Goal: Task Accomplishment & Management: Use online tool/utility

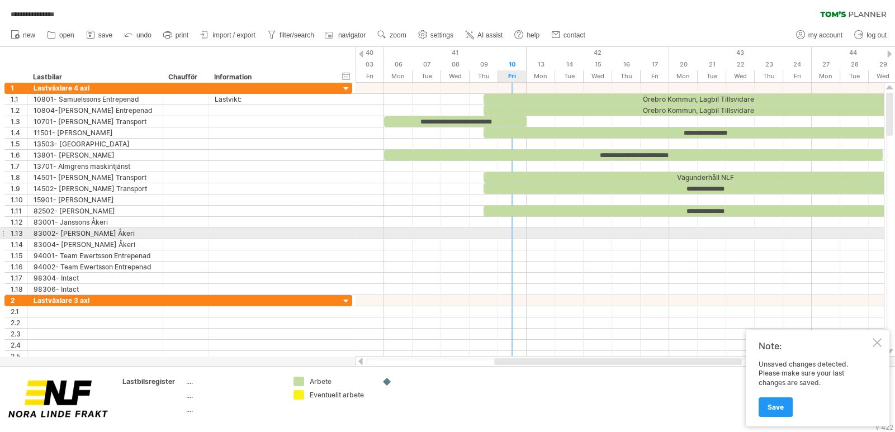
click at [521, 233] on div at bounding box center [620, 233] width 529 height 11
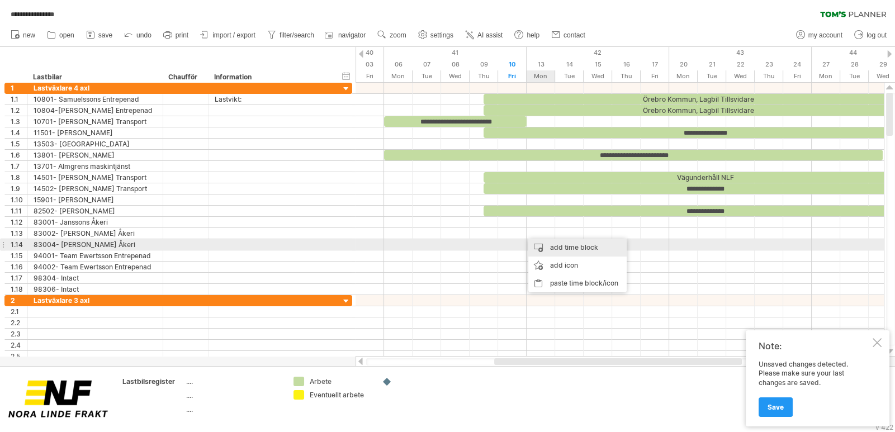
click at [563, 247] on div "add time block" at bounding box center [578, 248] width 98 height 18
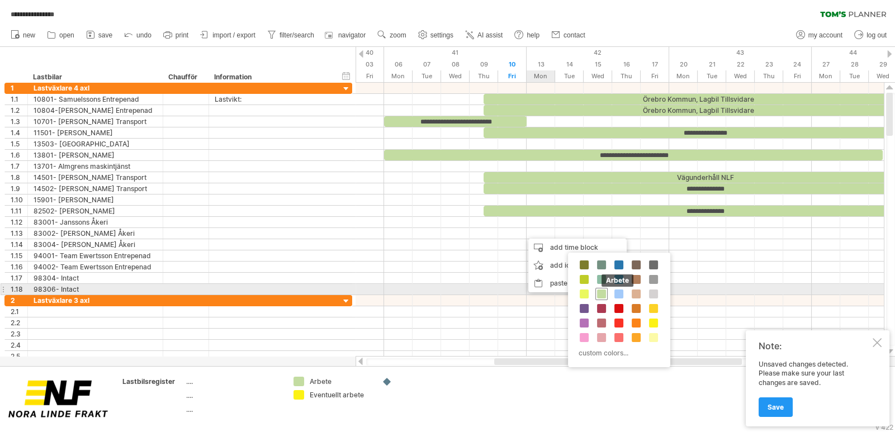
click at [604, 294] on span at bounding box center [601, 294] width 9 height 9
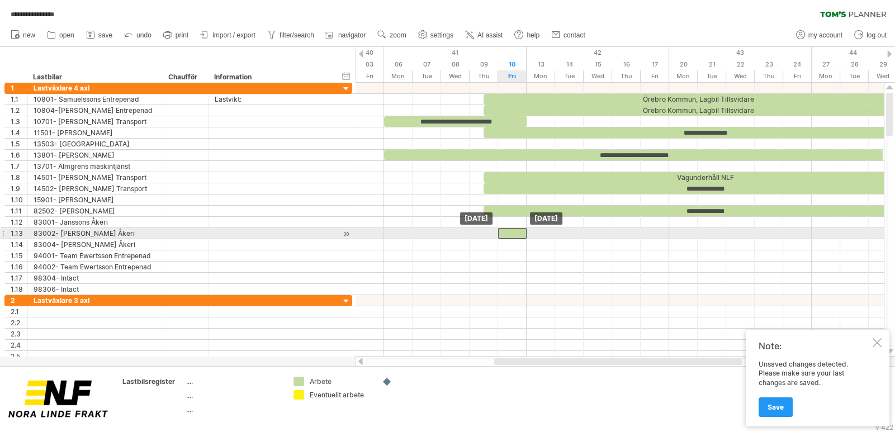
drag, startPoint x: 541, startPoint y: 234, endPoint x: 512, endPoint y: 234, distance: 28.5
click at [512, 234] on div at bounding box center [512, 233] width 29 height 11
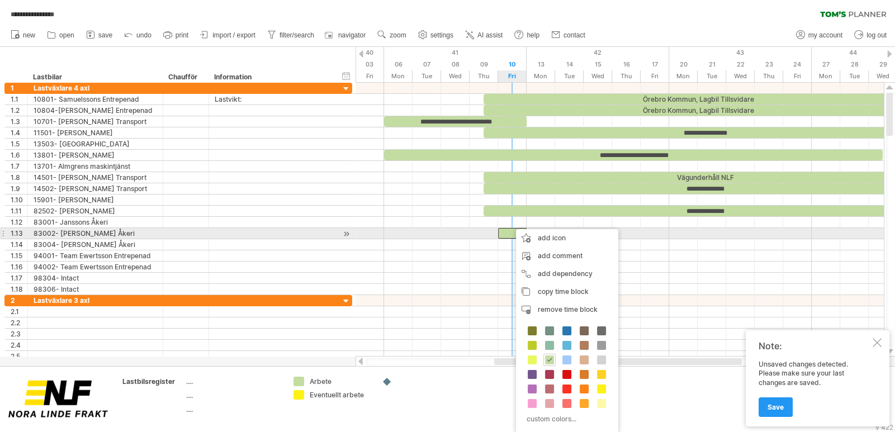
click at [511, 233] on div at bounding box center [512, 233] width 29 height 11
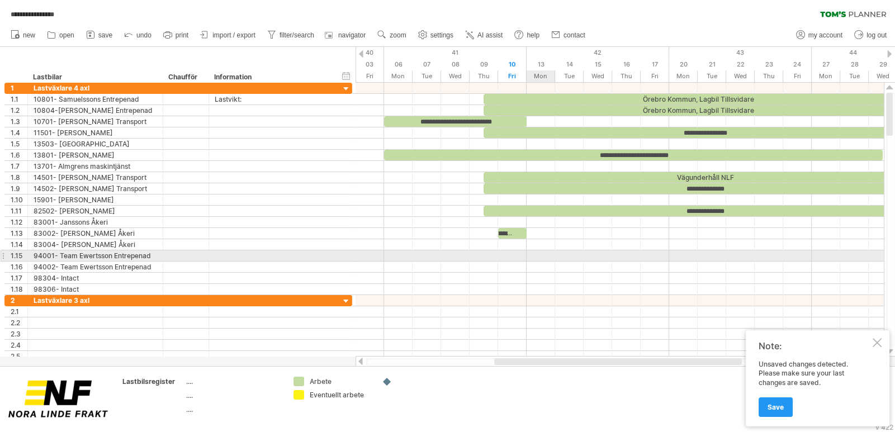
scroll to position [0, 27]
click at [549, 252] on div at bounding box center [620, 256] width 529 height 11
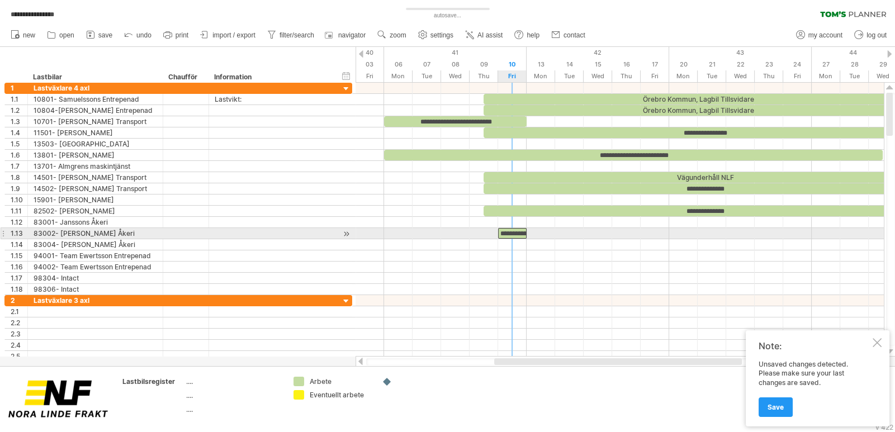
click at [515, 231] on div "**********" at bounding box center [512, 233] width 29 height 11
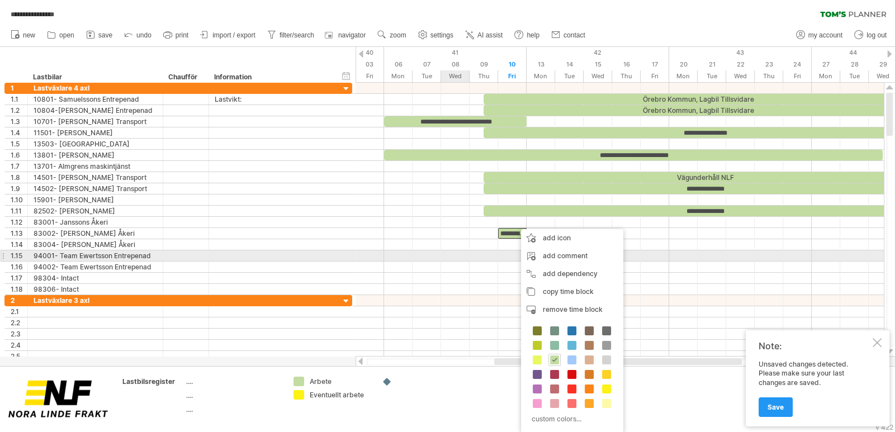
click at [463, 253] on div at bounding box center [620, 256] width 529 height 11
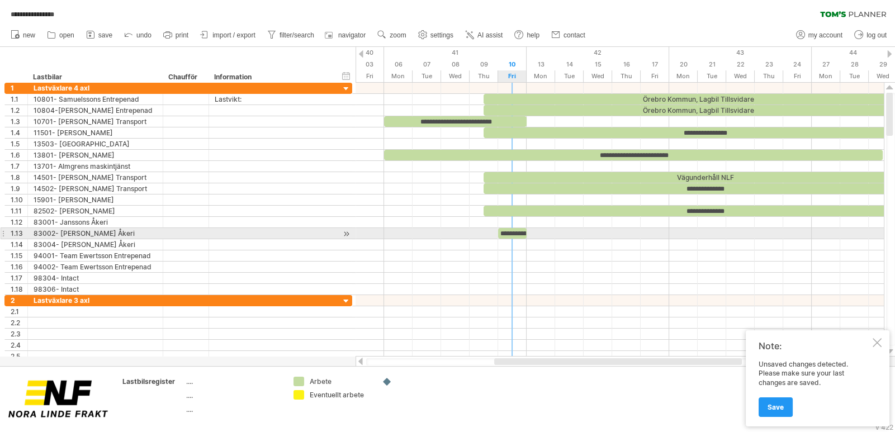
click at [516, 231] on div "**********" at bounding box center [512, 233] width 29 height 11
drag, startPoint x: 515, startPoint y: 231, endPoint x: 552, endPoint y: 239, distance: 38.4
click at [552, 239] on div "**********" at bounding box center [620, 220] width 529 height 274
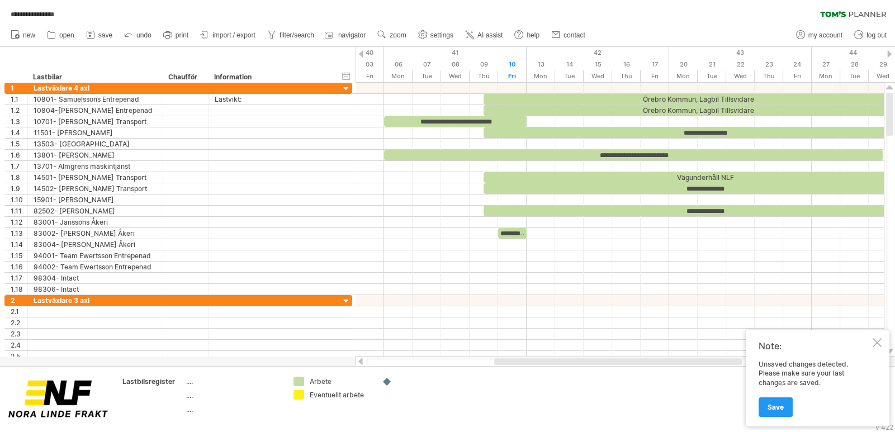
click at [780, 408] on span "Save" at bounding box center [776, 407] width 16 height 8
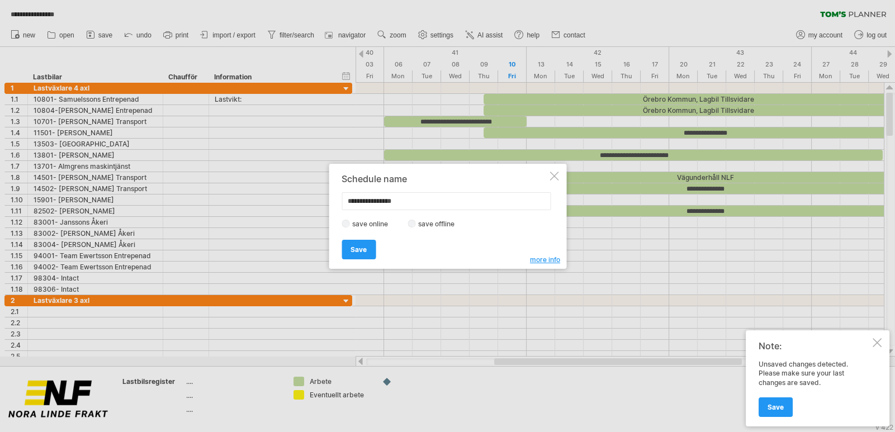
click at [365, 248] on span "Save" at bounding box center [359, 250] width 16 height 8
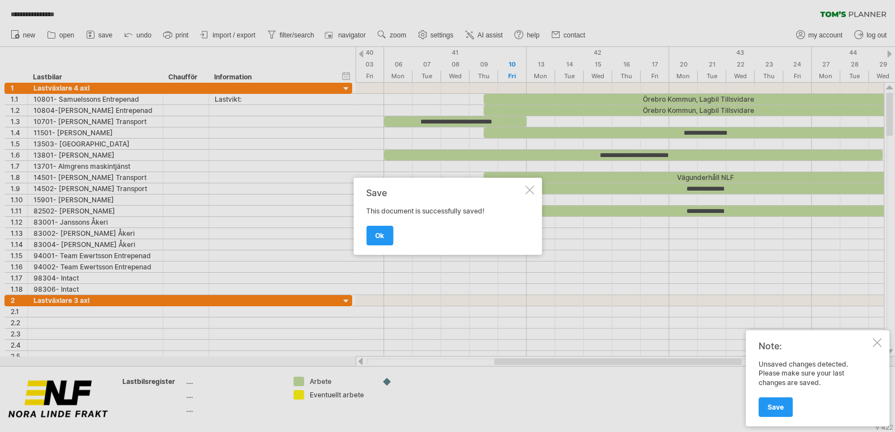
click at [380, 234] on span "ok" at bounding box center [379, 236] width 9 height 8
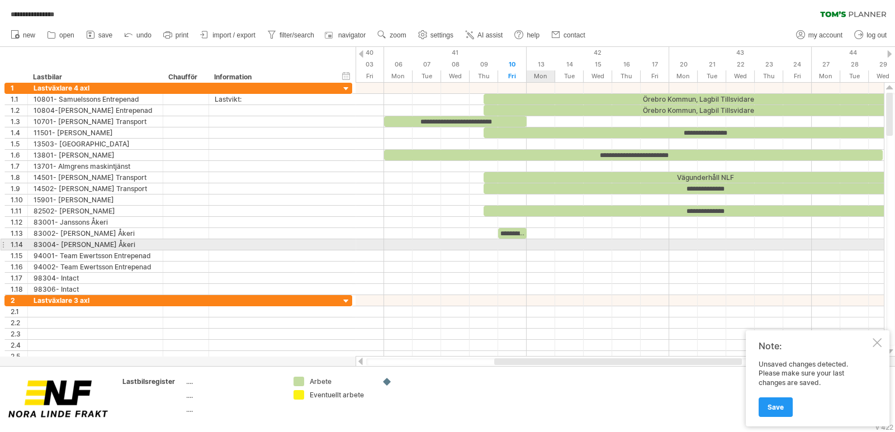
click at [548, 239] on div at bounding box center [620, 244] width 529 height 11
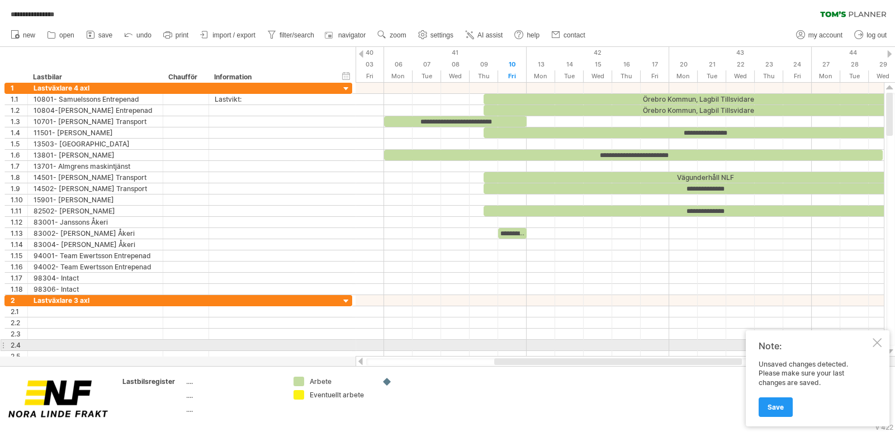
click at [878, 344] on div at bounding box center [877, 342] width 9 height 9
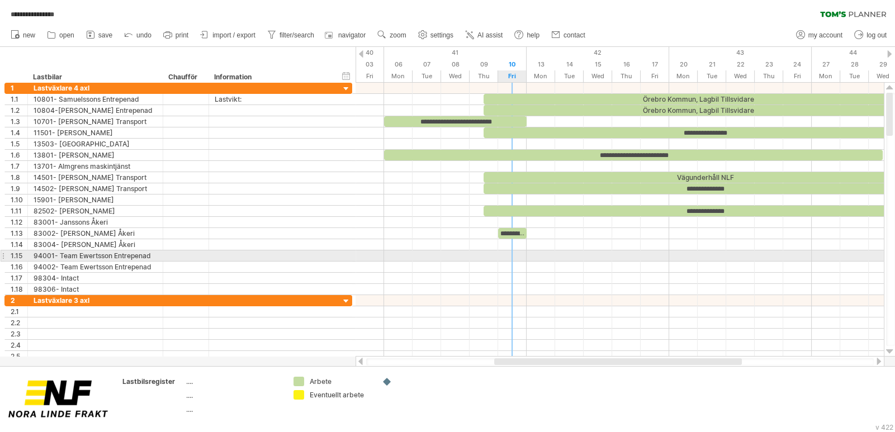
click at [507, 251] on div at bounding box center [620, 256] width 529 height 11
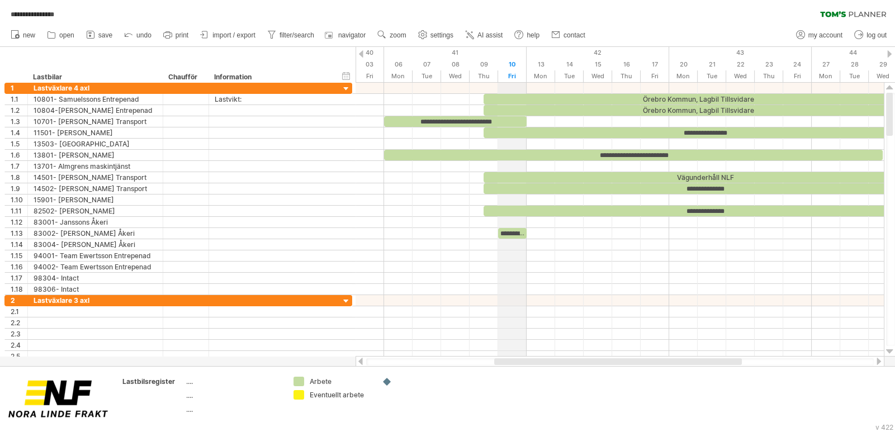
click at [515, 62] on div "10" at bounding box center [512, 65] width 29 height 12
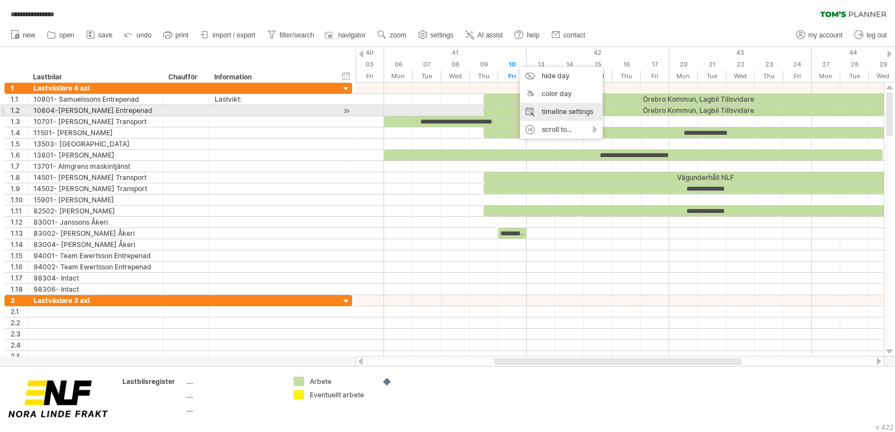
click at [572, 110] on div "timeline settings" at bounding box center [561, 112] width 83 height 18
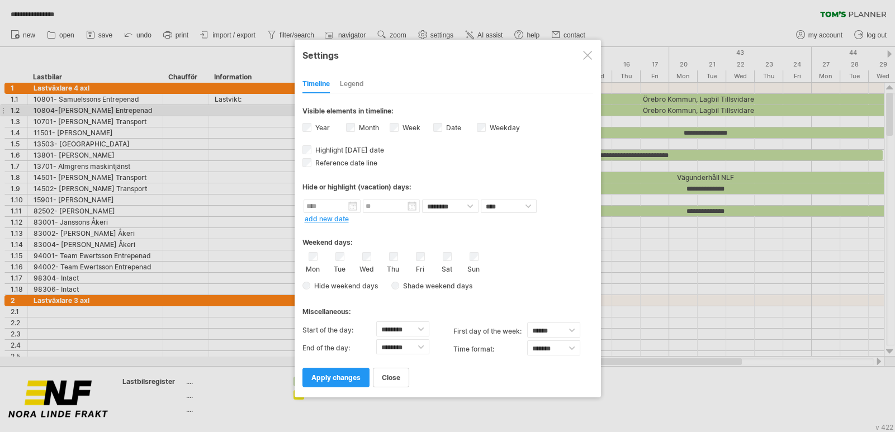
click at [437, 283] on span "Shade weekend days" at bounding box center [435, 286] width 73 height 8
click at [523, 282] on span at bounding box center [522, 286] width 11 height 11
click at [614, 300] on span at bounding box center [614, 299] width 9 height 9
click at [341, 374] on span "apply changes" at bounding box center [336, 378] width 49 height 8
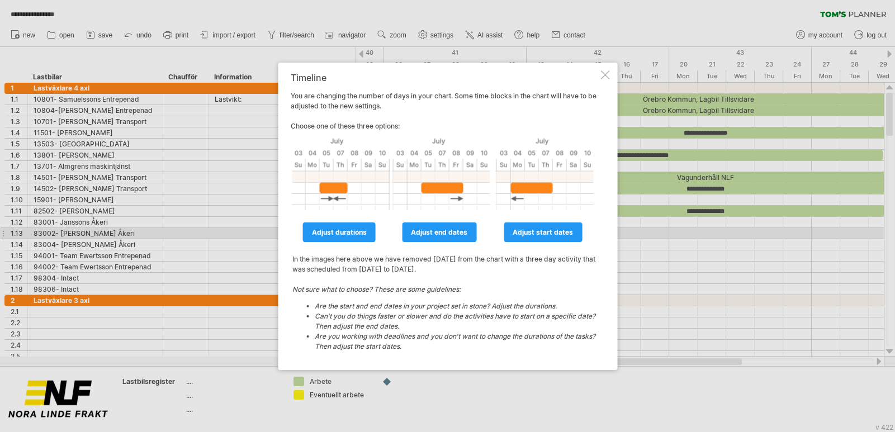
click at [351, 232] on span "adjust durations" at bounding box center [339, 232] width 55 height 8
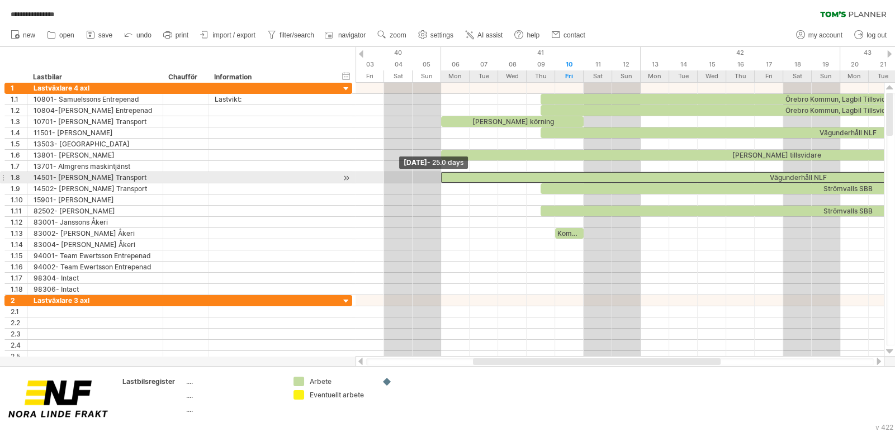
drag, startPoint x: 543, startPoint y: 178, endPoint x: 438, endPoint y: 180, distance: 104.1
click at [439, 180] on span at bounding box center [441, 177] width 4 height 11
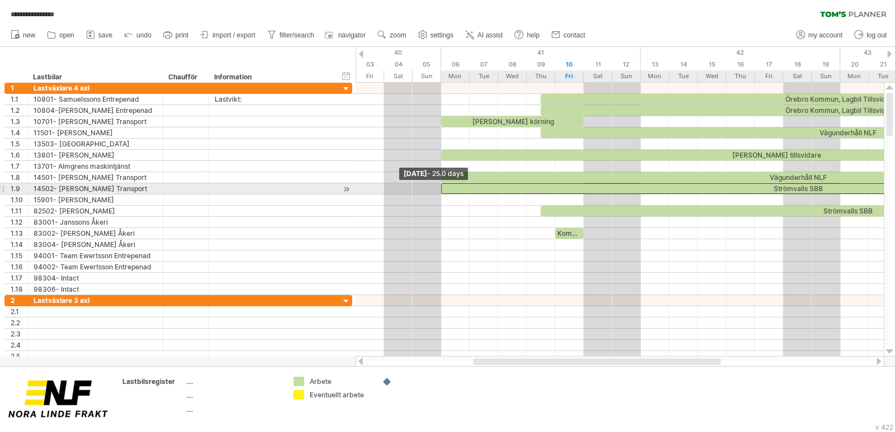
drag, startPoint x: 542, startPoint y: 188, endPoint x: 442, endPoint y: 191, distance: 100.2
click at [442, 191] on span at bounding box center [441, 188] width 4 height 11
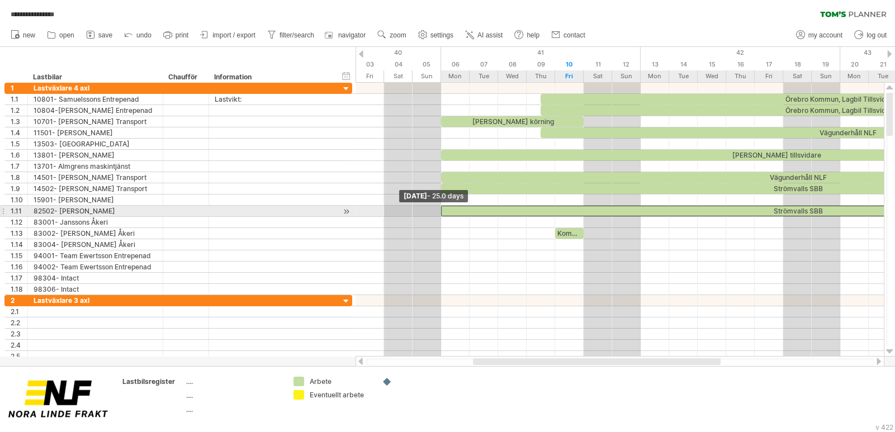
drag, startPoint x: 543, startPoint y: 213, endPoint x: 435, endPoint y: 213, distance: 107.4
click at [441, 213] on div "Strömvalls SBB" at bounding box center [797, 211] width 713 height 11
drag, startPoint x: 428, startPoint y: 211, endPoint x: 445, endPoint y: 210, distance: 16.3
click at [445, 210] on div "Strömvalls SBB" at bounding box center [797, 211] width 713 height 11
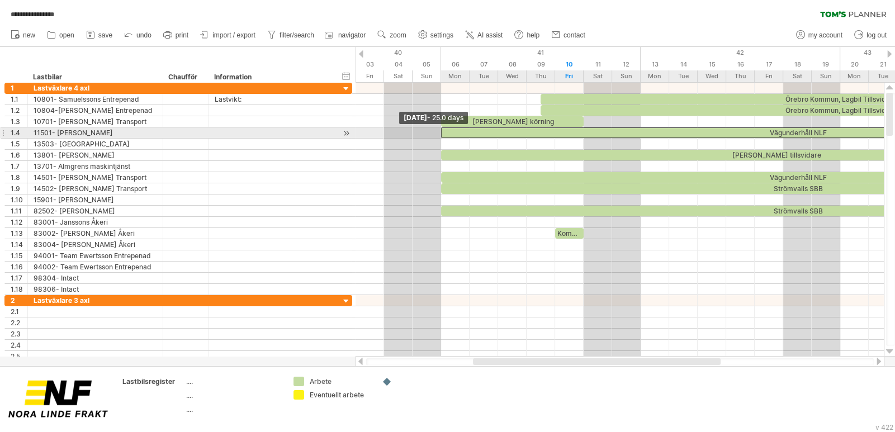
drag, startPoint x: 543, startPoint y: 133, endPoint x: 447, endPoint y: 138, distance: 95.2
click at [447, 138] on div "[GEOGRAPHIC_DATA], Lagbil Tillsvidare [GEOGRAPHIC_DATA], Lagbil Tillsvidare [PE…" at bounding box center [620, 220] width 529 height 274
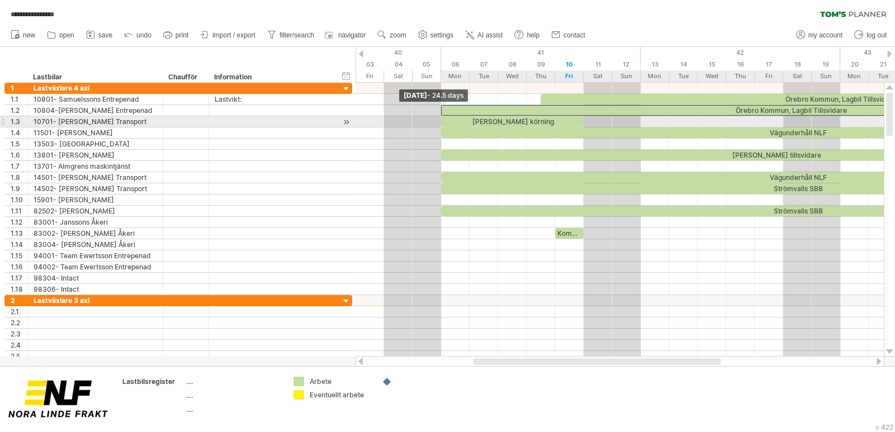
drag, startPoint x: 540, startPoint y: 111, endPoint x: 439, endPoint y: 117, distance: 101.4
click at [441, 117] on div "[GEOGRAPHIC_DATA], Lagbil Tillsvidare [GEOGRAPHIC_DATA], Lagbil Tillsvidare [PE…" at bounding box center [441, 189] width 0 height 213
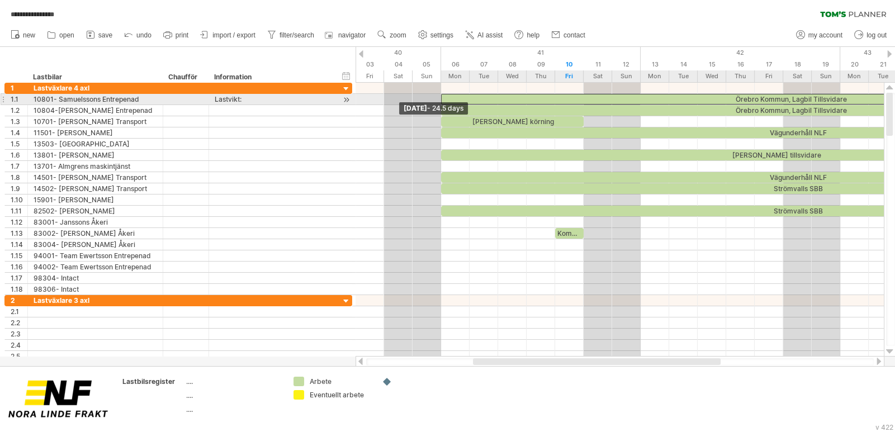
click at [437, 106] on div "[GEOGRAPHIC_DATA], Lagbil Tillsvidare [GEOGRAPHIC_DATA], Lagbil Tillsvidare [PE…" at bounding box center [620, 220] width 529 height 274
click at [555, 96] on div "Örebro Kommun, Lagbil Tillsvidare" at bounding box center [790, 99] width 699 height 11
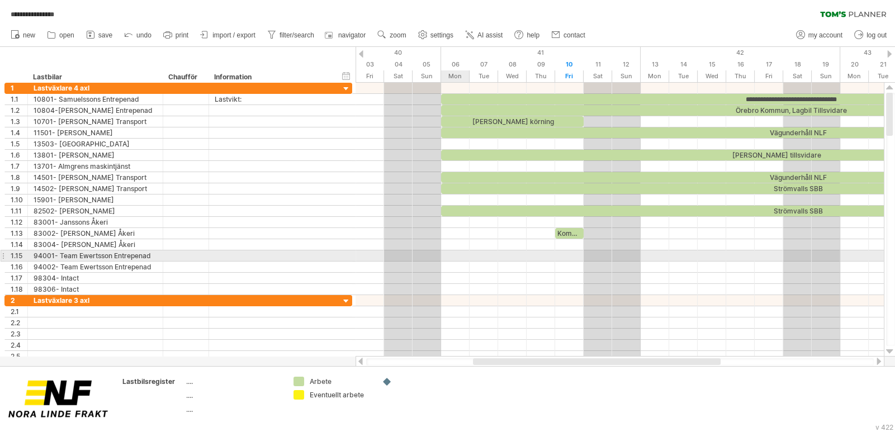
click at [450, 257] on div at bounding box center [620, 256] width 529 height 11
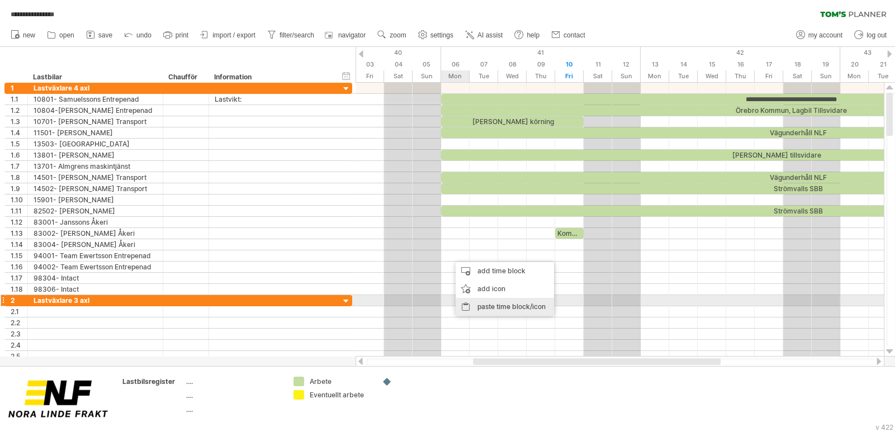
click at [502, 307] on div "paste time block/icon" at bounding box center [505, 307] width 98 height 18
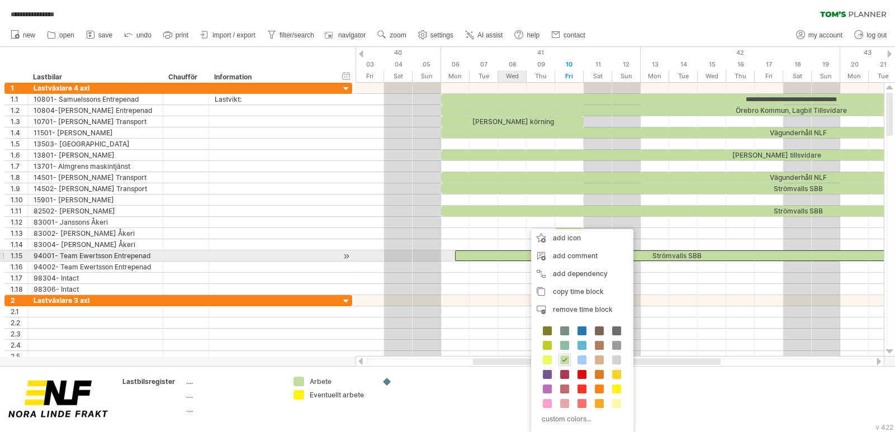
click at [510, 254] on div "Strömvalls SBB" at bounding box center [676, 256] width 442 height 11
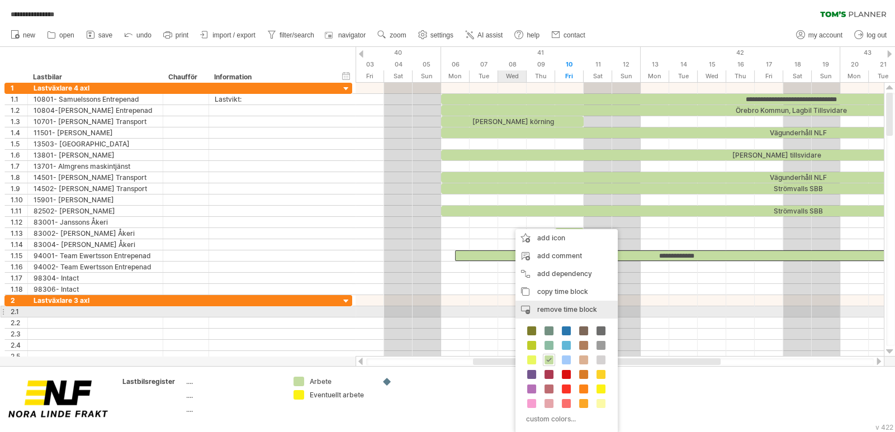
click at [571, 307] on span "remove time block" at bounding box center [567, 309] width 60 height 8
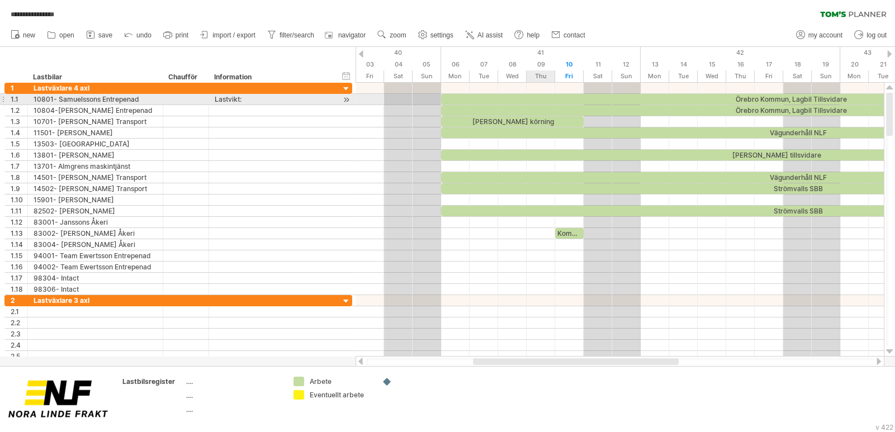
click at [532, 97] on div "Örebro Kommun, Lagbil Tillsvidare" at bounding box center [790, 99] width 699 height 11
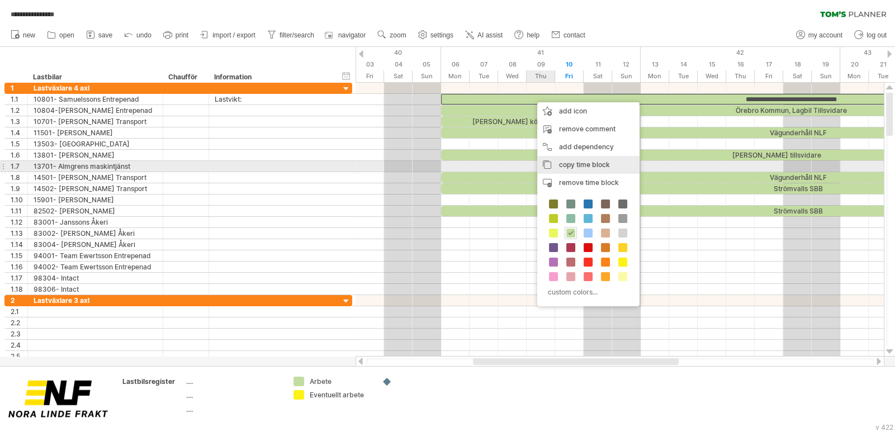
click at [598, 164] on span "copy time block" at bounding box center [584, 165] width 51 height 8
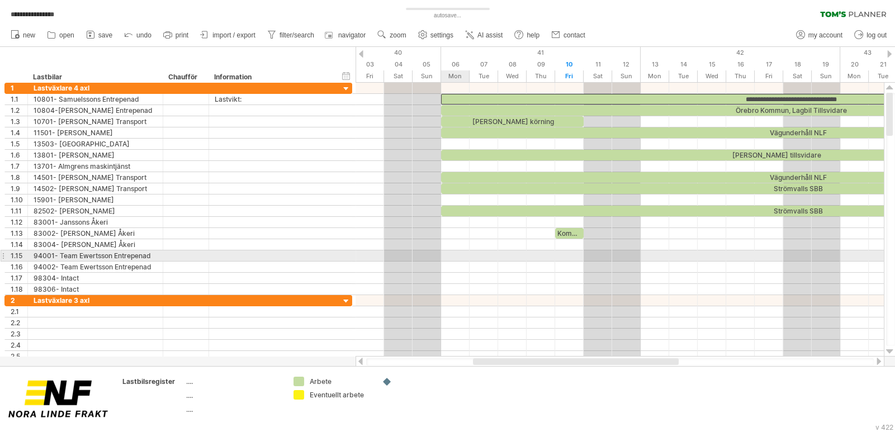
click at [445, 254] on div at bounding box center [620, 256] width 529 height 11
click at [454, 253] on div at bounding box center [620, 256] width 529 height 11
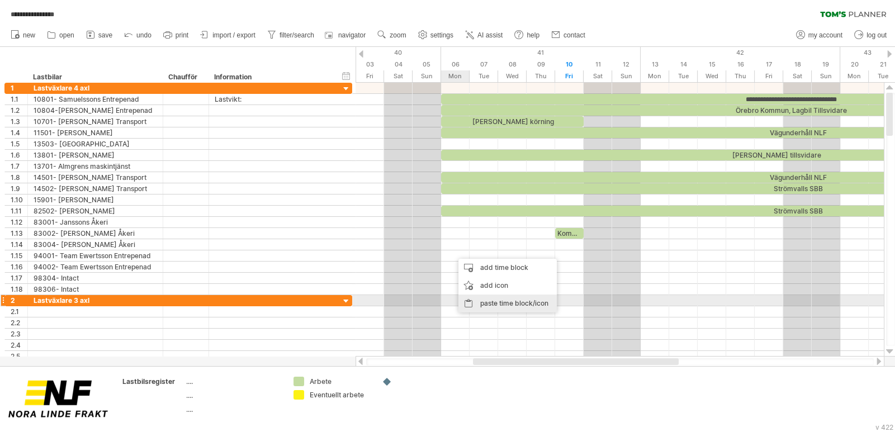
click at [495, 298] on div "paste time block/icon" at bounding box center [508, 304] width 98 height 18
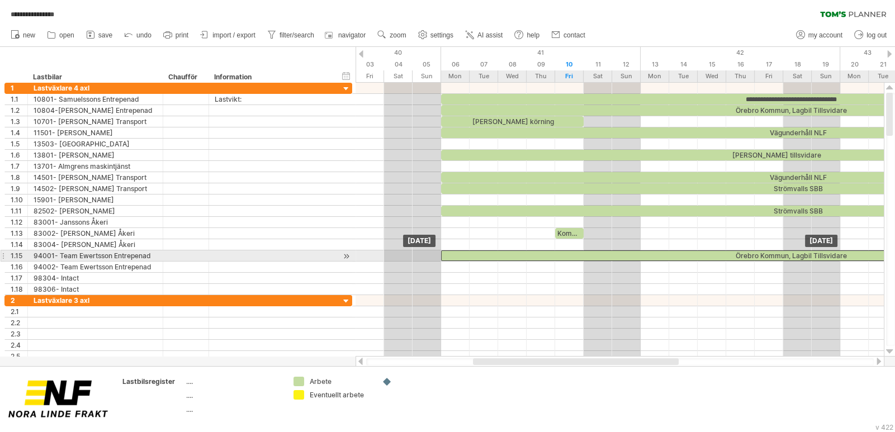
drag, startPoint x: 524, startPoint y: 256, endPoint x: 506, endPoint y: 256, distance: 17.9
click at [506, 256] on div "Örebro Kommun, Lagbil Tillsvidare" at bounding box center [790, 256] width 699 height 11
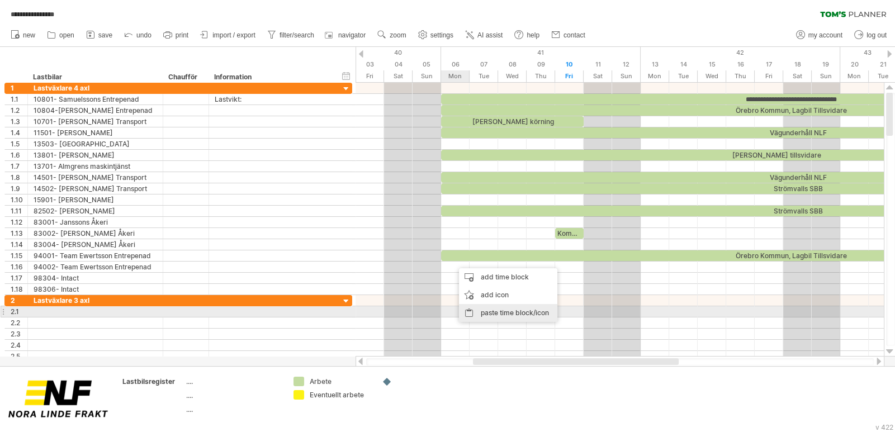
click at [511, 311] on div "paste time block/icon" at bounding box center [508, 313] width 98 height 18
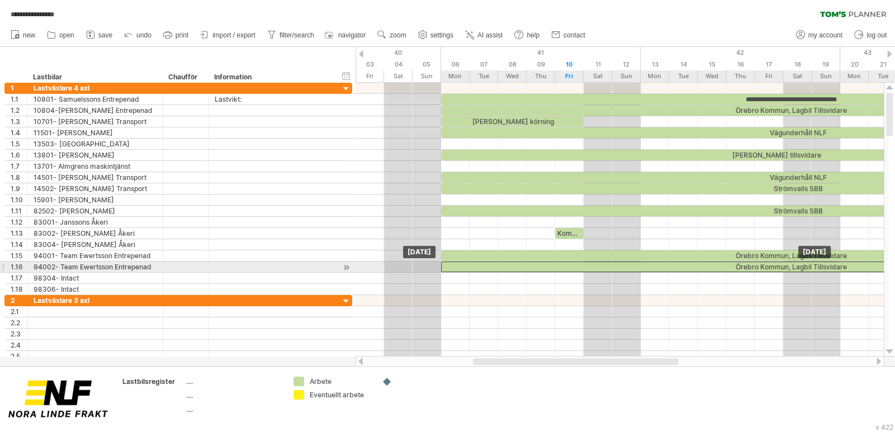
drag, startPoint x: 626, startPoint y: 266, endPoint x: 607, endPoint y: 266, distance: 18.5
click at [607, 266] on div "Örebro Kommun, Lagbil Tillsvidare" at bounding box center [790, 267] width 699 height 11
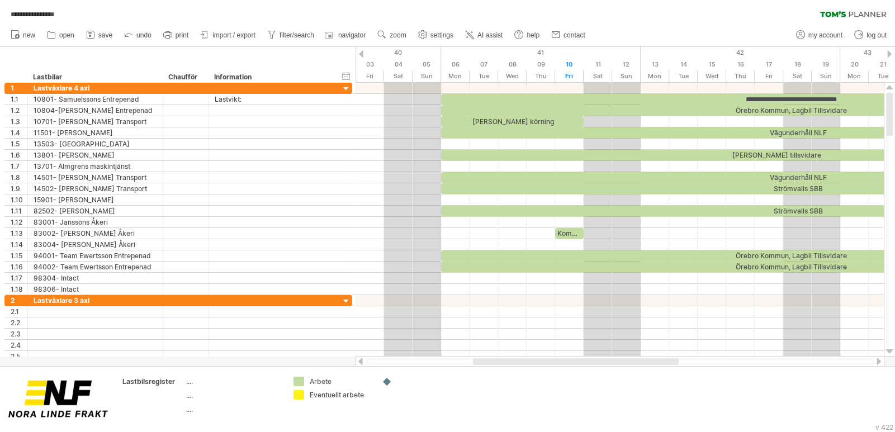
click at [435, 30] on link "settings" at bounding box center [436, 35] width 41 height 15
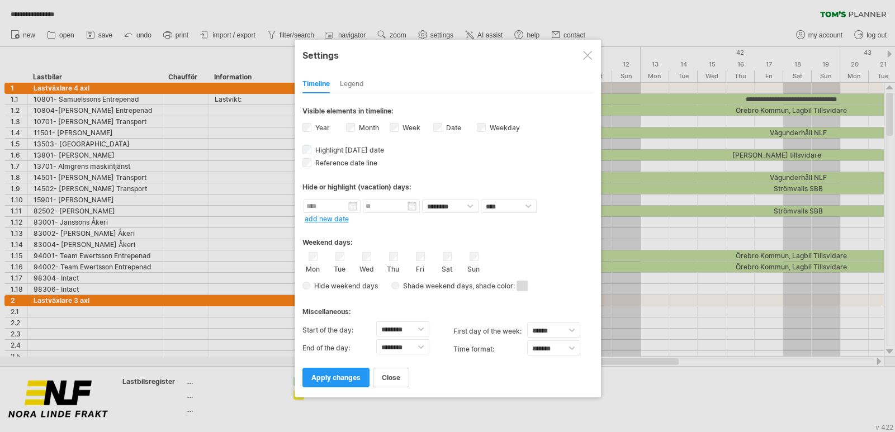
click at [591, 58] on div at bounding box center [587, 55] width 9 height 9
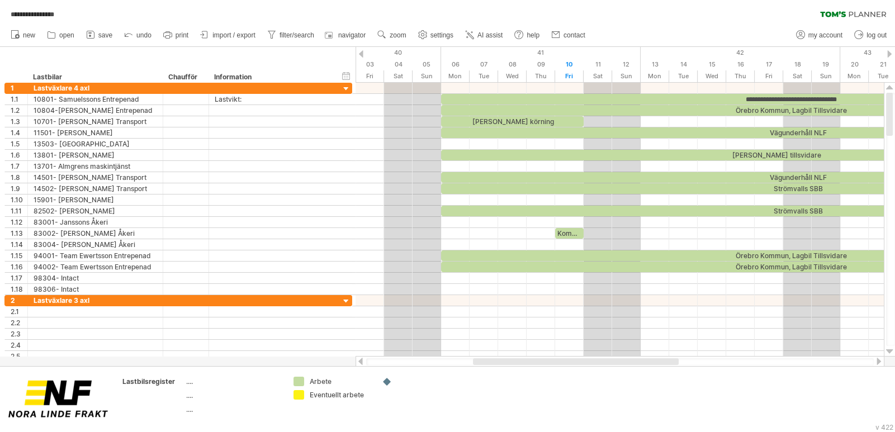
click at [489, 36] on span "AI assist" at bounding box center [490, 35] width 25 height 8
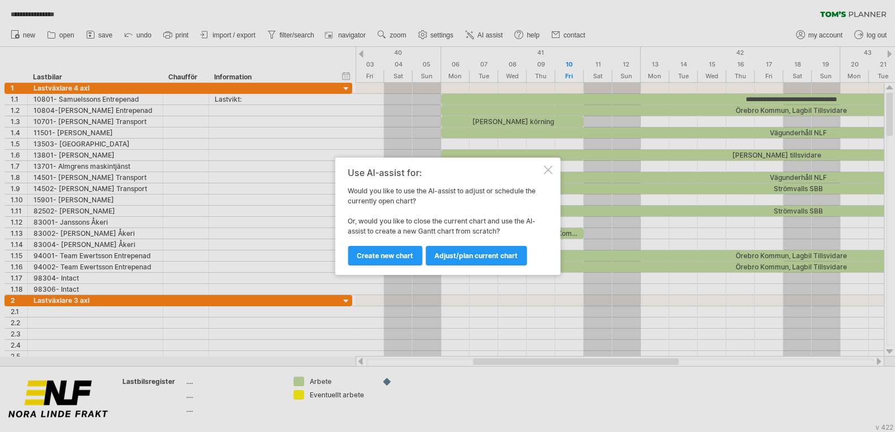
click at [548, 171] on div at bounding box center [548, 170] width 9 height 9
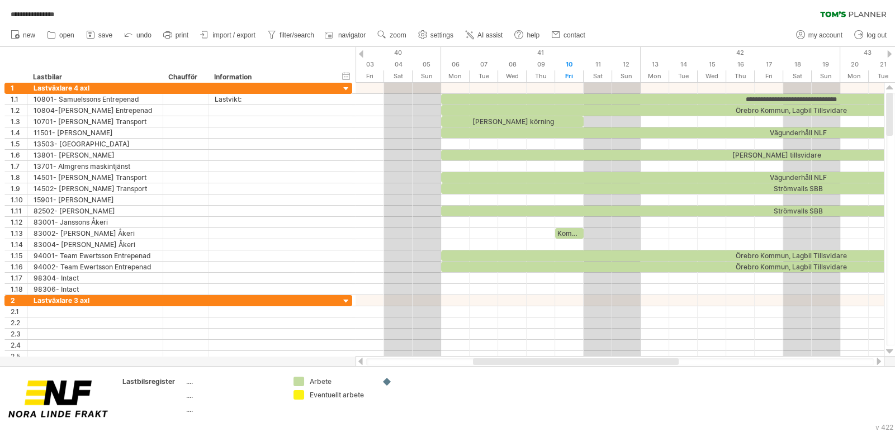
click at [529, 29] on link "help" at bounding box center [527, 35] width 31 height 15
click at [248, 100] on div "Lastvikt:" at bounding box center [272, 99] width 114 height 11
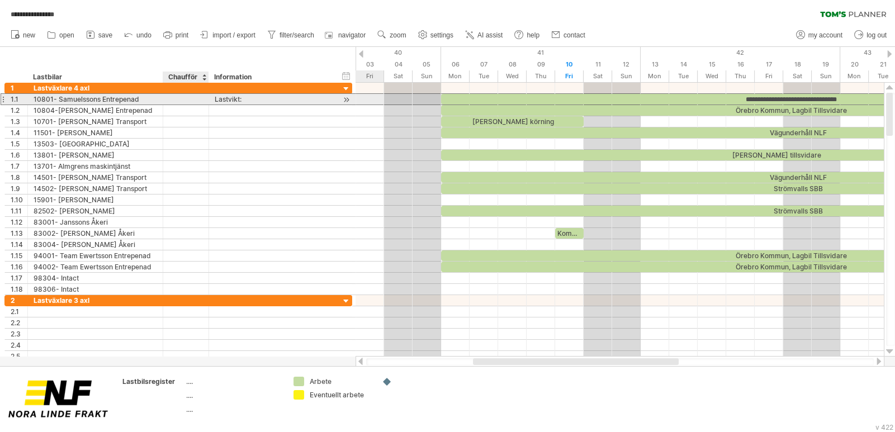
click at [183, 100] on div at bounding box center [186, 99] width 34 height 11
type input "**********"
click at [208, 63] on div "**********" at bounding box center [178, 65] width 356 height 36
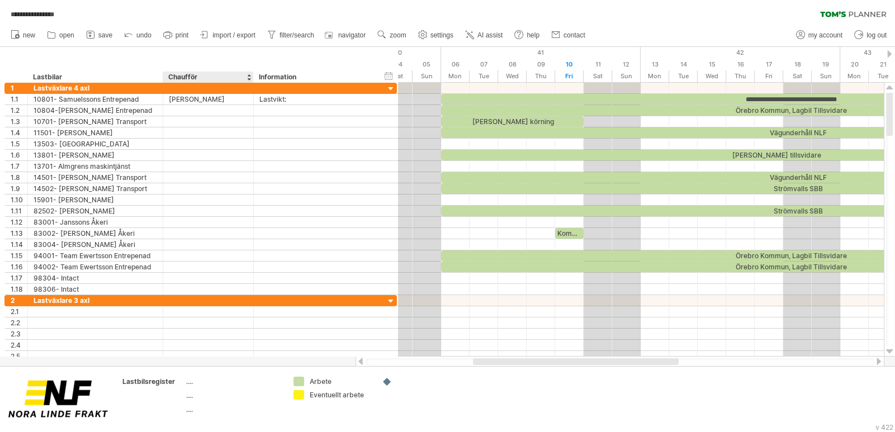
drag, startPoint x: 207, startPoint y: 76, endPoint x: 252, endPoint y: 94, distance: 48.4
click at [252, 94] on div "**********" at bounding box center [447, 216] width 895 height 432
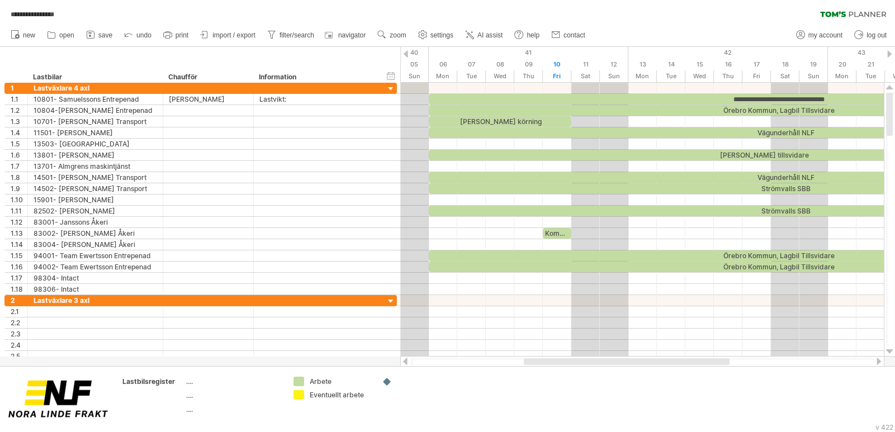
drag, startPoint x: 593, startPoint y: 362, endPoint x: 609, endPoint y: 364, distance: 15.8
click at [609, 364] on div at bounding box center [627, 362] width 206 height 7
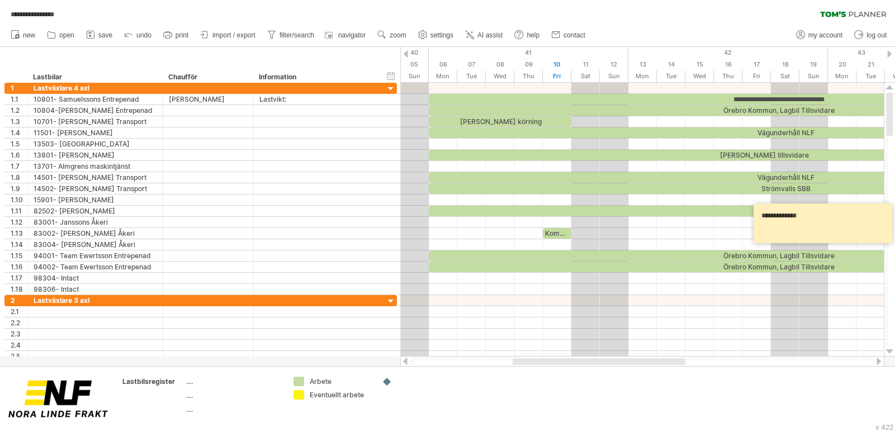
click at [389, 32] on link "zoom" at bounding box center [392, 35] width 35 height 15
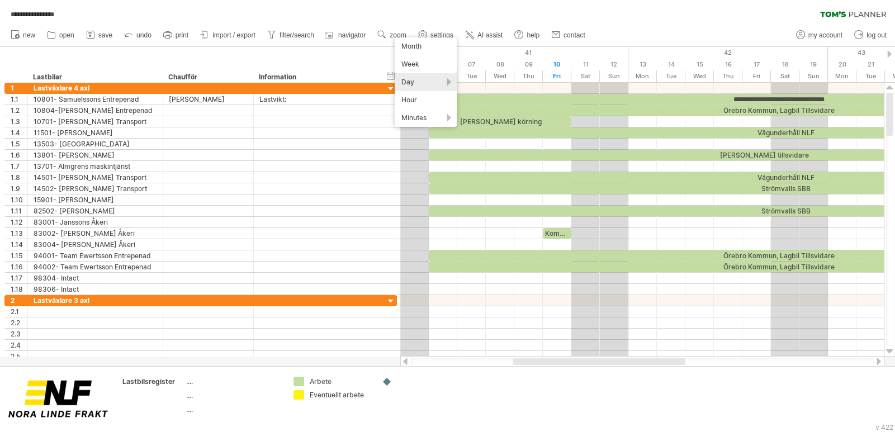
click at [435, 80] on div "Day" at bounding box center [426, 82] width 62 height 18
click at [426, 78] on div "Day" at bounding box center [426, 82] width 62 height 18
click at [662, 28] on div "new" at bounding box center [447, 34] width 895 height 23
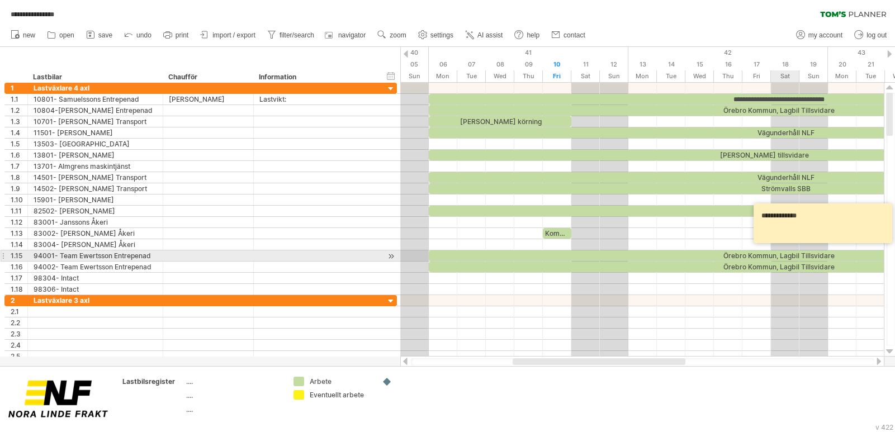
click at [798, 251] on div "Örebro Kommun, Lagbil Tillsvidare" at bounding box center [778, 256] width 699 height 11
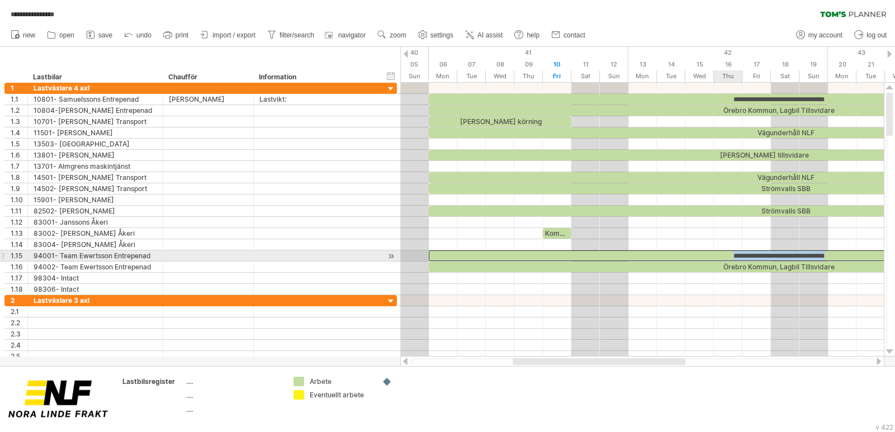
drag, startPoint x: 833, startPoint y: 254, endPoint x: 723, endPoint y: 256, distance: 110.2
click at [723, 256] on div "**********" at bounding box center [778, 256] width 699 height 11
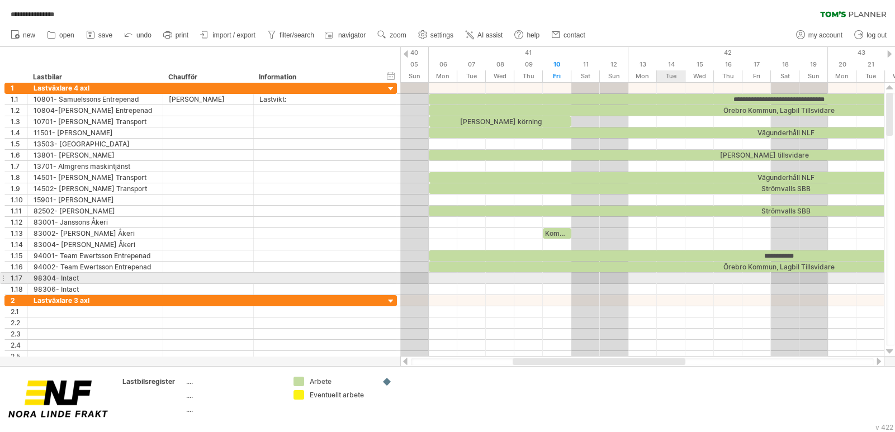
click at [685, 280] on div at bounding box center [642, 278] width 484 height 11
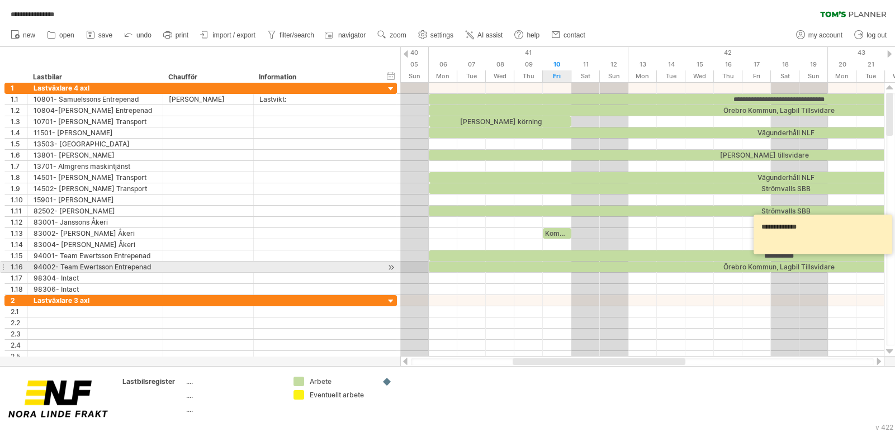
click at [543, 267] on div "Örebro Kommun, Lagbil Tillsvidare" at bounding box center [778, 267] width 699 height 11
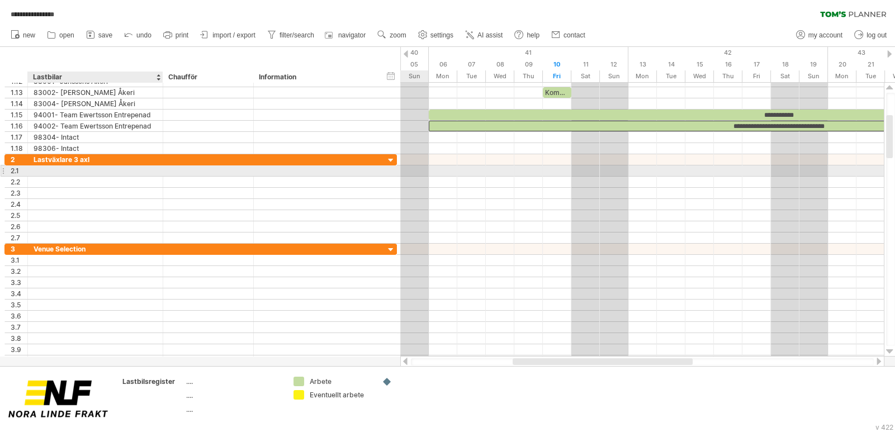
click at [57, 169] on div at bounding box center [96, 171] width 124 height 11
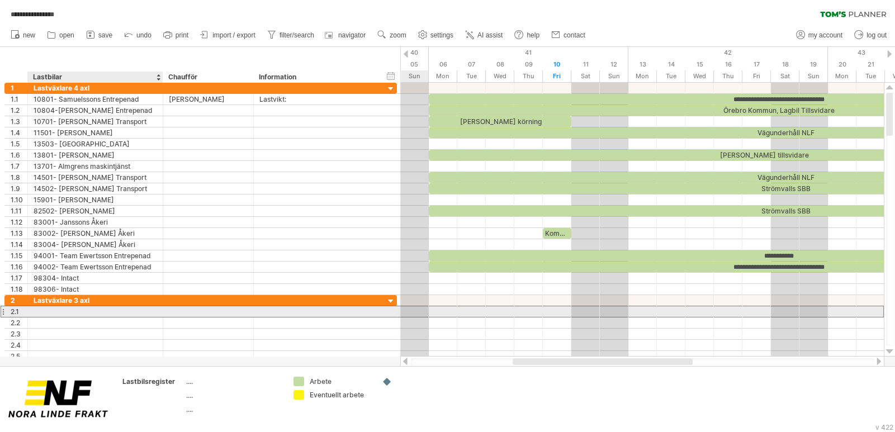
click at [67, 313] on div at bounding box center [96, 312] width 124 height 11
click at [107, 309] on input "**********" at bounding box center [96, 312] width 124 height 11
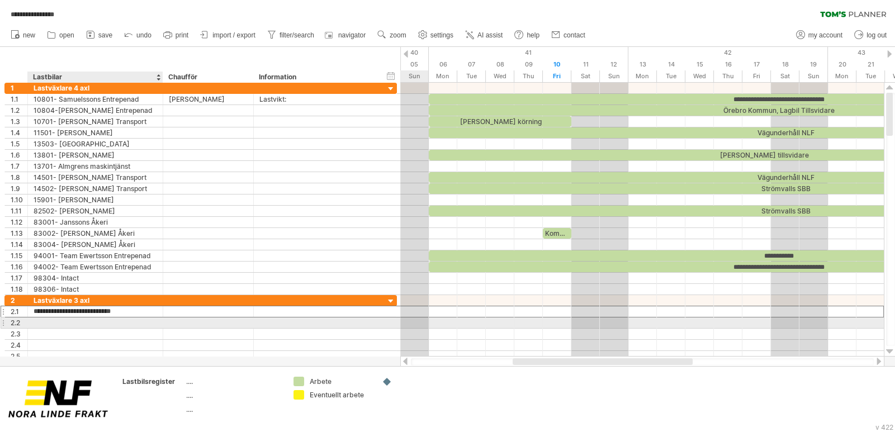
type input "**********"
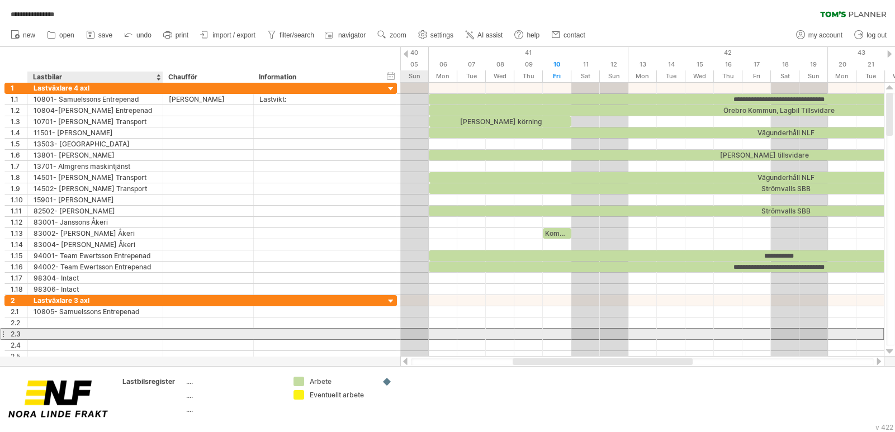
click at [114, 329] on div at bounding box center [96, 334] width 124 height 11
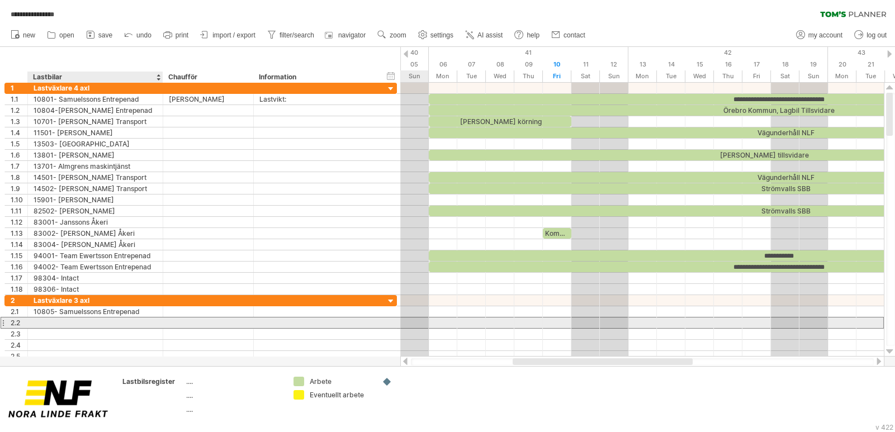
click at [109, 322] on div at bounding box center [96, 323] width 124 height 11
click at [67, 319] on div at bounding box center [96, 323] width 124 height 11
type input "**********"
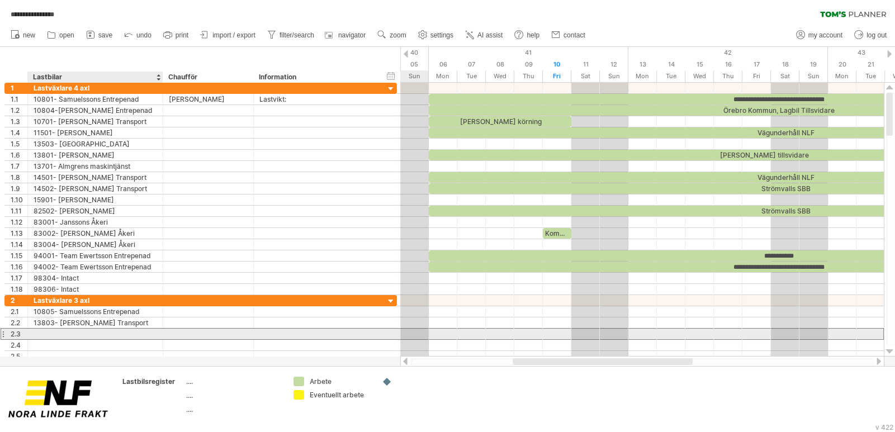
click at [77, 332] on div at bounding box center [96, 334] width 124 height 11
click at [78, 332] on div at bounding box center [96, 334] width 124 height 11
click at [78, 332] on div "13807-" at bounding box center [96, 334] width 124 height 11
type input "**********"
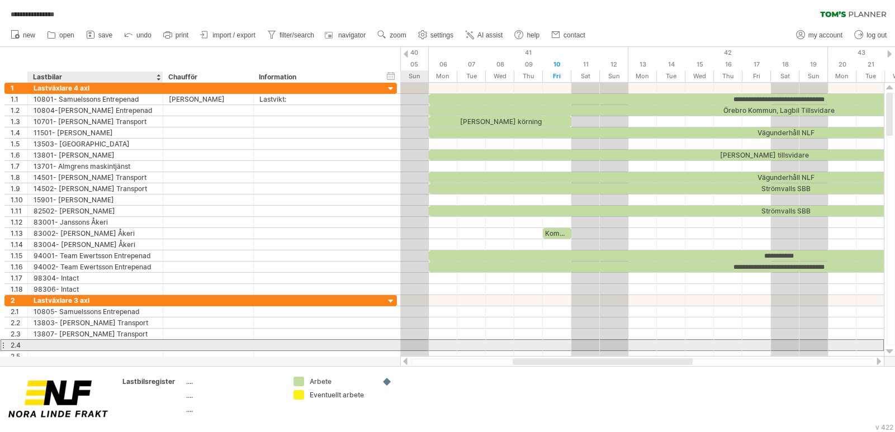
click at [60, 344] on div at bounding box center [96, 345] width 124 height 11
click at [39, 343] on div at bounding box center [96, 345] width 124 height 11
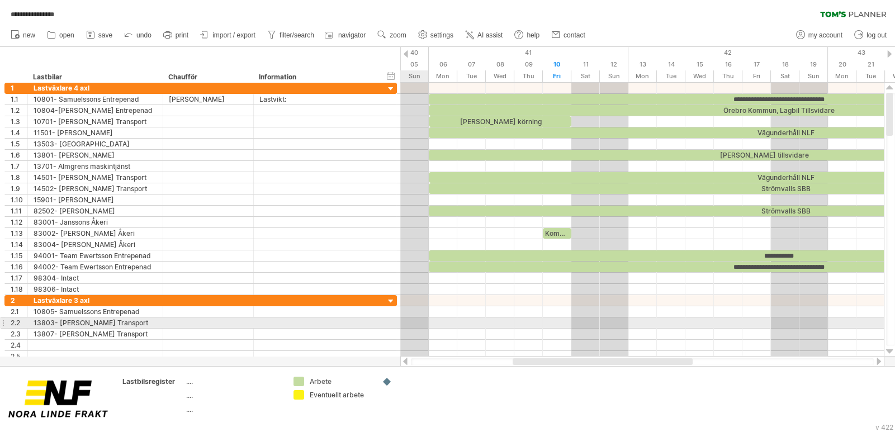
click at [2, 320] on div at bounding box center [3, 323] width 4 height 12
click at [2, 319] on div at bounding box center [3, 323] width 4 height 12
click at [4, 319] on div at bounding box center [3, 323] width 4 height 12
click at [479, 327] on div "add icon" at bounding box center [504, 333] width 98 height 18
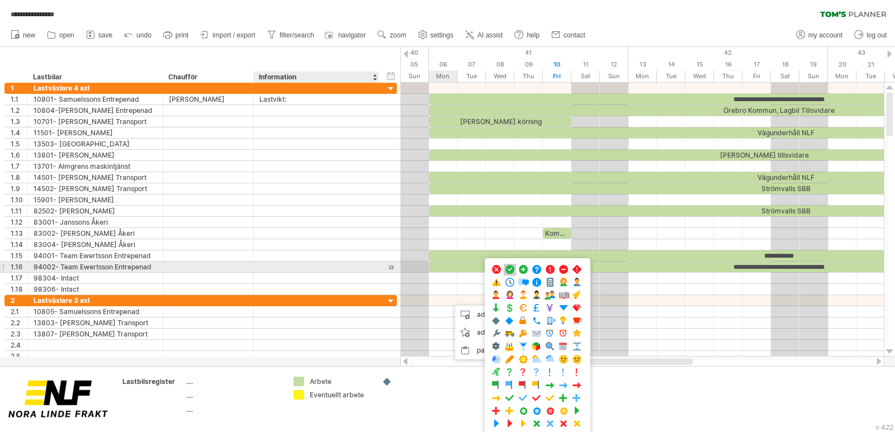
click at [508, 267] on span at bounding box center [509, 270] width 11 height 11
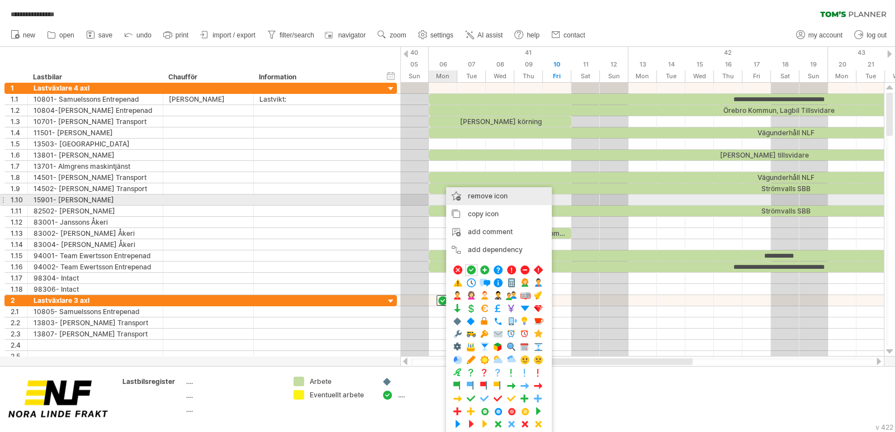
click at [495, 196] on span "remove icon" at bounding box center [488, 196] width 40 height 8
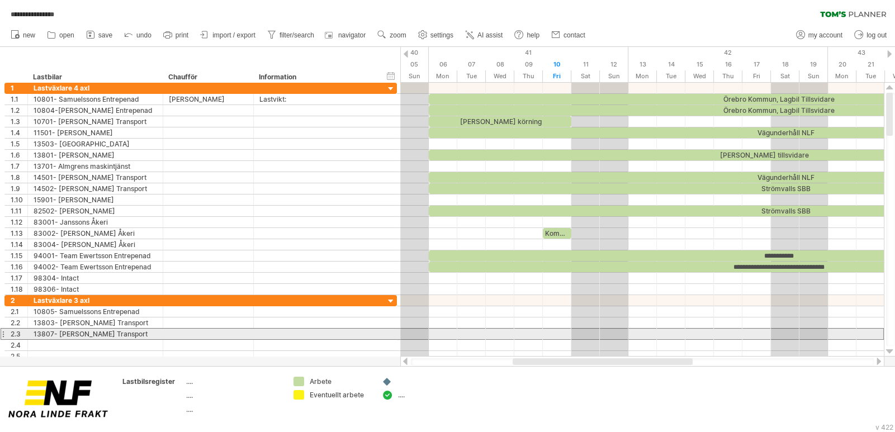
click at [320, 329] on div at bounding box center [317, 334] width 114 height 11
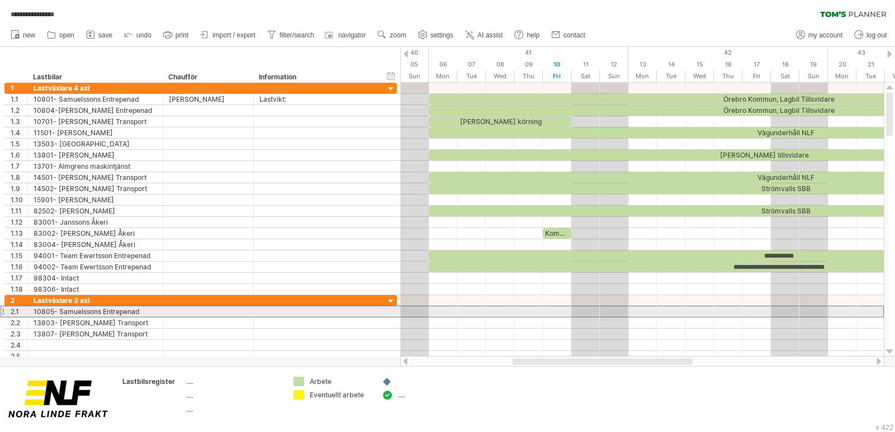
click at [3, 309] on div at bounding box center [3, 312] width 4 height 12
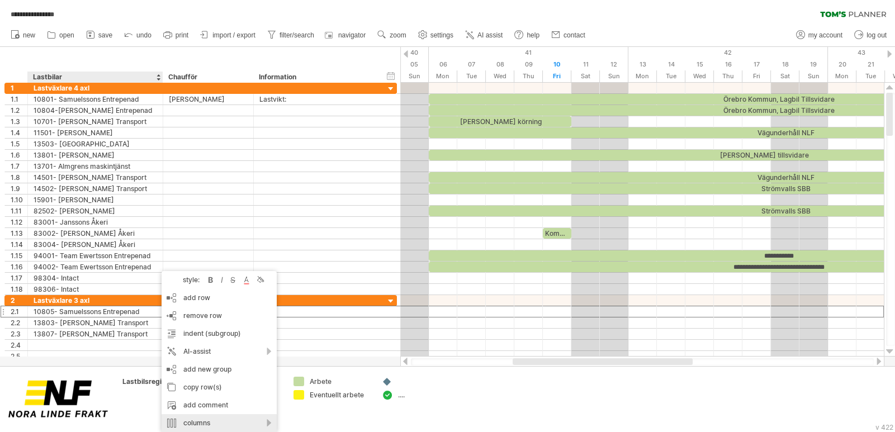
click at [270, 424] on div "columns" at bounding box center [219, 423] width 115 height 18
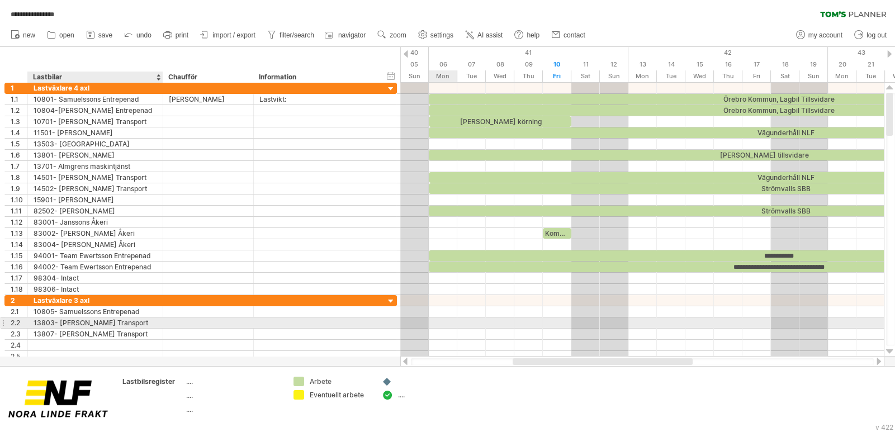
click at [456, 321] on div at bounding box center [642, 323] width 484 height 11
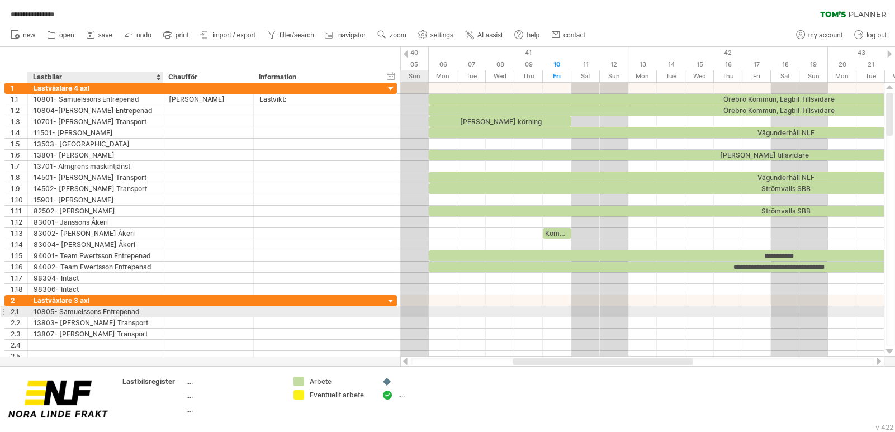
click at [121, 309] on div "10805- Samuelssons Entrepenad" at bounding box center [96, 312] width 124 height 11
click at [194, 312] on div at bounding box center [208, 312] width 79 height 11
click at [194, 312] on input "text" at bounding box center [208, 312] width 79 height 11
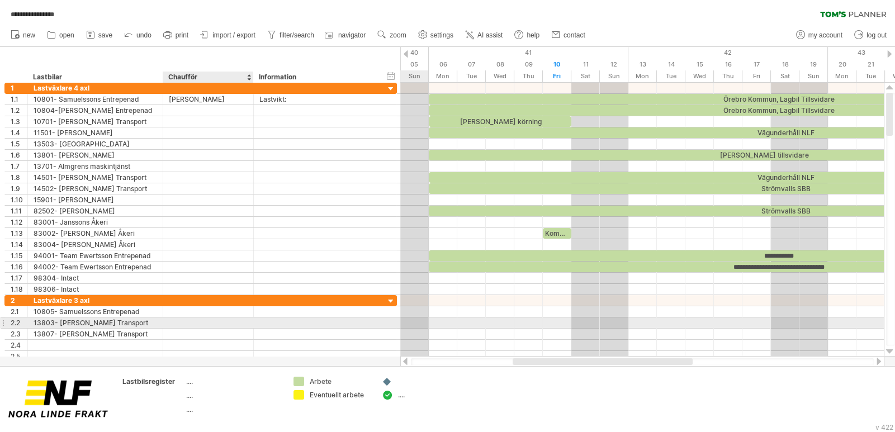
click at [203, 322] on div at bounding box center [208, 323] width 79 height 11
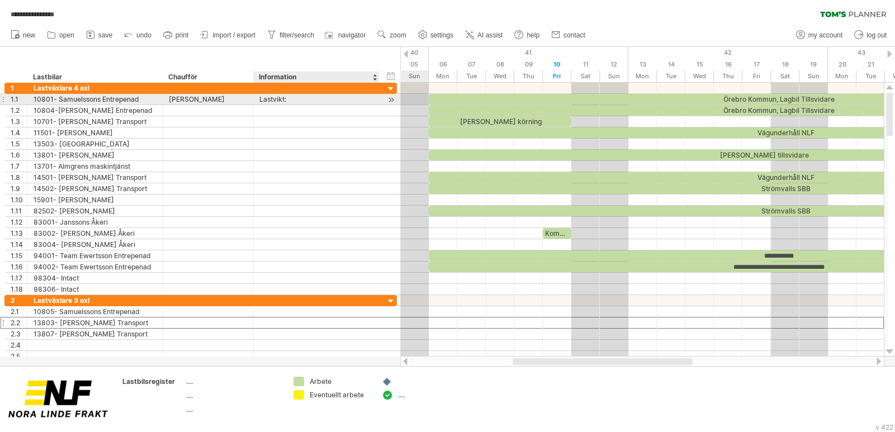
click at [292, 96] on div "Lastvikt:" at bounding box center [317, 99] width 114 height 11
click at [298, 77] on div "Information" at bounding box center [316, 77] width 114 height 11
click at [322, 380] on div "Arbete" at bounding box center [340, 382] width 61 height 10
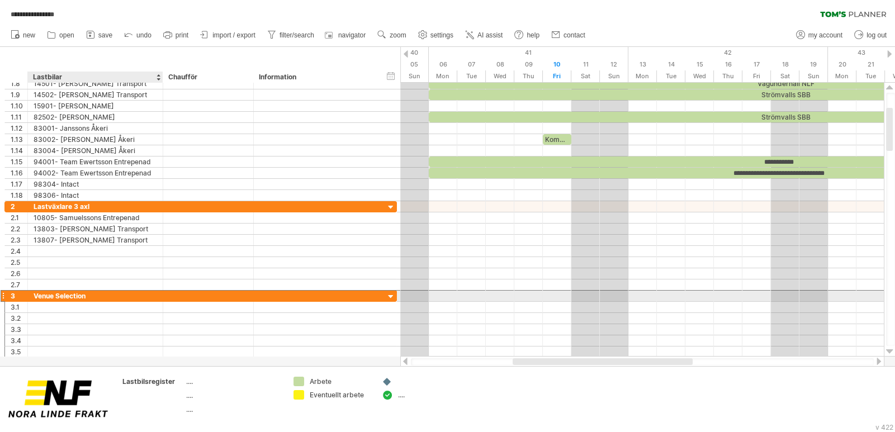
click at [98, 294] on div "Venue Selection" at bounding box center [96, 296] width 124 height 11
drag, startPoint x: 91, startPoint y: 294, endPoint x: 16, endPoint y: 296, distance: 74.4
click at [16, 296] on div "**********" at bounding box center [200, 296] width 393 height 12
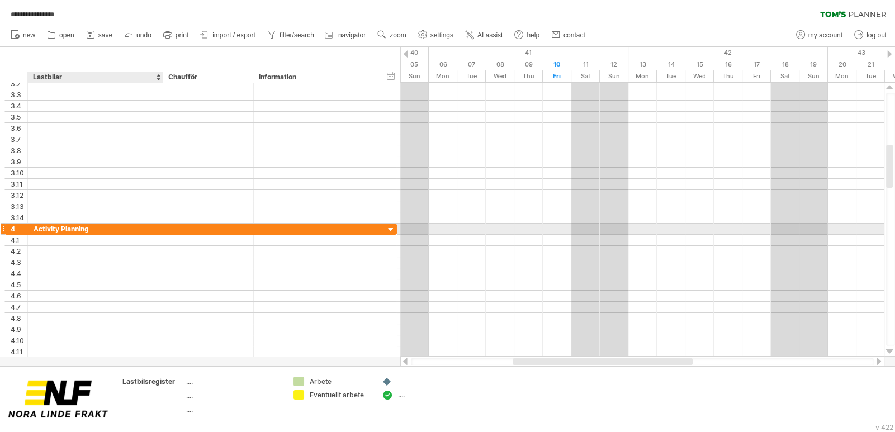
click at [93, 229] on div "Activity Planning" at bounding box center [96, 229] width 124 height 11
drag, startPoint x: 58, startPoint y: 228, endPoint x: 25, endPoint y: 227, distance: 32.4
click at [26, 228] on div "**********" at bounding box center [200, 229] width 393 height 12
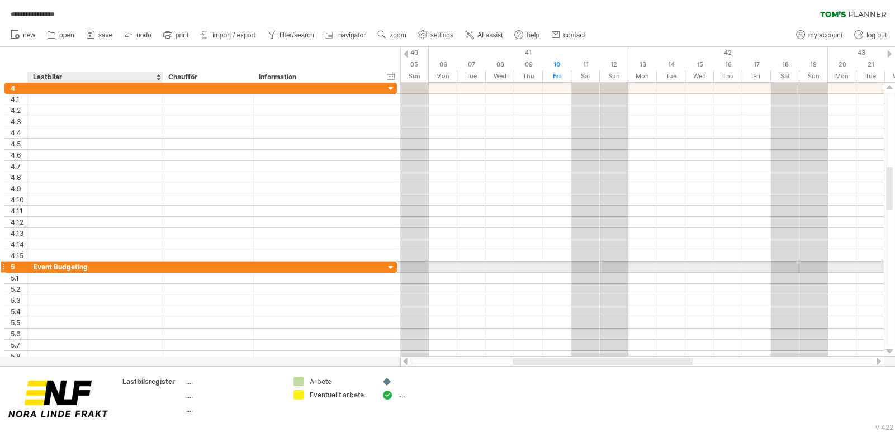
click at [97, 268] on div "Event Budgeting" at bounding box center [96, 267] width 124 height 11
drag, startPoint x: 45, startPoint y: 267, endPoint x: 25, endPoint y: 269, distance: 20.2
click at [20, 271] on div "**********" at bounding box center [200, 311] width 393 height 101
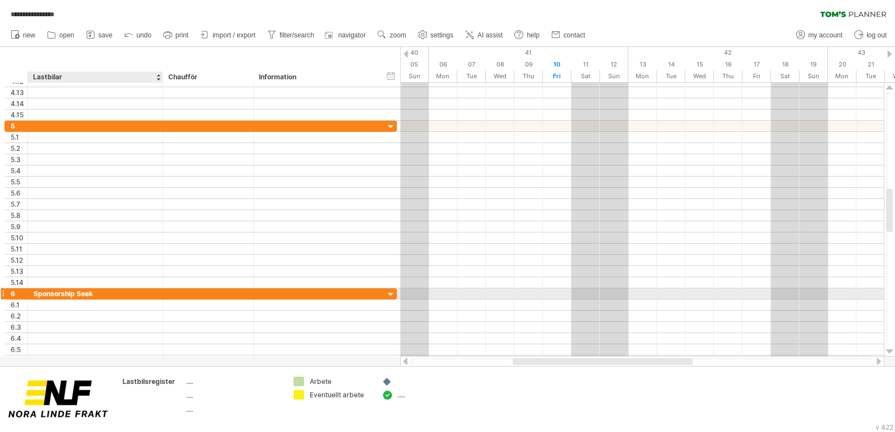
click at [103, 294] on div "Sponsorship Seek" at bounding box center [96, 294] width 124 height 11
drag, startPoint x: 104, startPoint y: 294, endPoint x: 22, endPoint y: 293, distance: 81.7
click at [25, 294] on div "**********" at bounding box center [200, 294] width 393 height 12
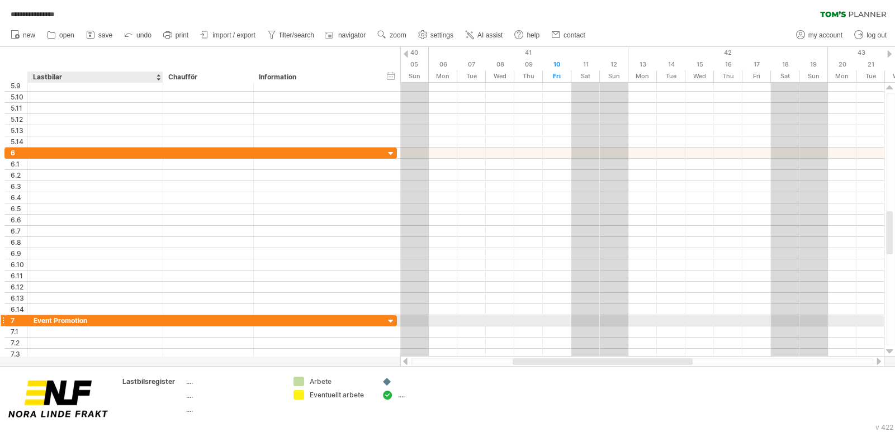
click at [96, 323] on div "Event Promotion" at bounding box center [96, 320] width 124 height 11
drag, startPoint x: 50, startPoint y: 316, endPoint x: 5, endPoint y: 312, distance: 45.5
click at [8, 315] on div "**********" at bounding box center [200, 321] width 393 height 12
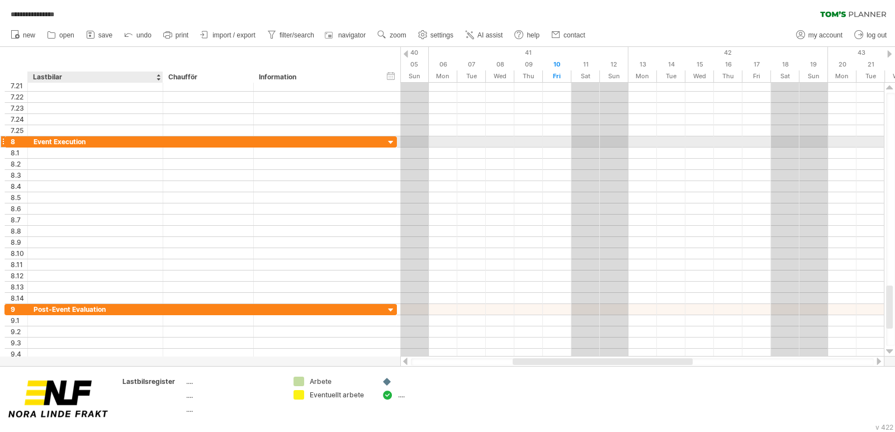
click at [96, 145] on div "Event Execution" at bounding box center [96, 141] width 124 height 11
drag, startPoint x: 98, startPoint y: 142, endPoint x: 23, endPoint y: 142, distance: 74.9
click at [17, 136] on div "**********" at bounding box center [200, 142] width 393 height 12
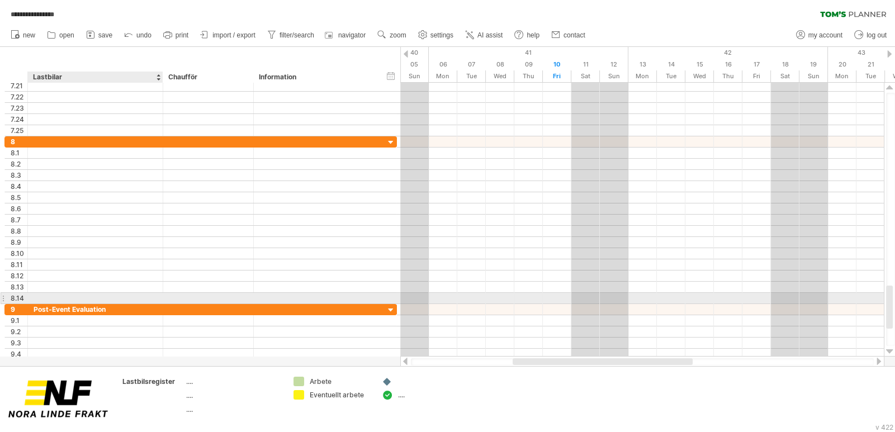
click at [113, 304] on div "Post-Event Evaluation" at bounding box center [96, 309] width 124 height 11
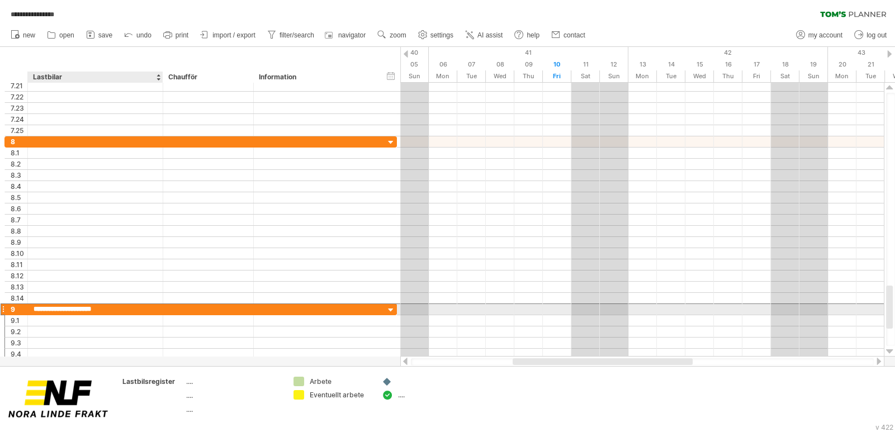
drag, startPoint x: 116, startPoint y: 307, endPoint x: 18, endPoint y: 314, distance: 98.7
click at [12, 313] on div "**********" at bounding box center [200, 332] width 393 height 56
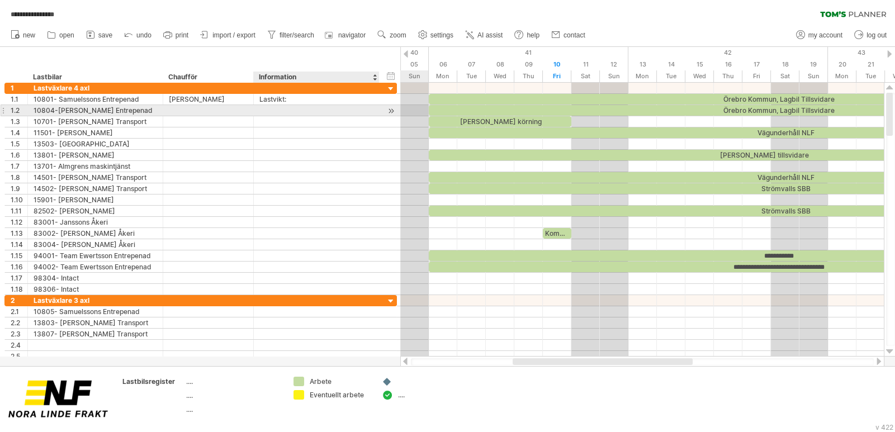
click at [393, 109] on div at bounding box center [391, 111] width 11 height 12
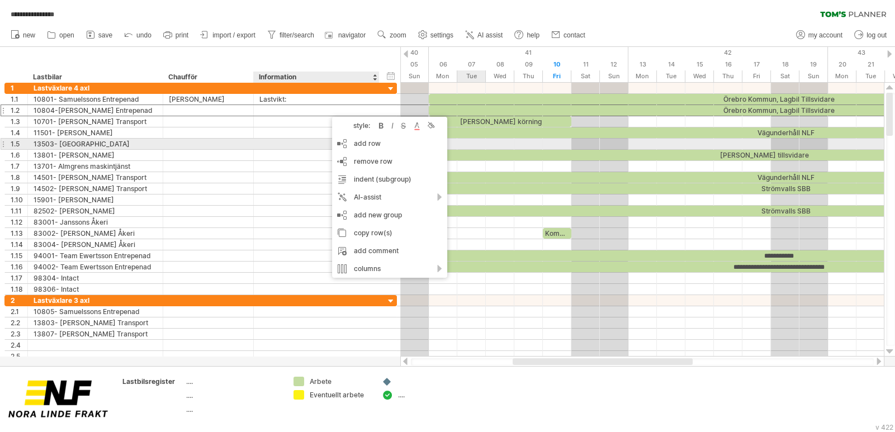
click at [227, 146] on div at bounding box center [208, 144] width 79 height 11
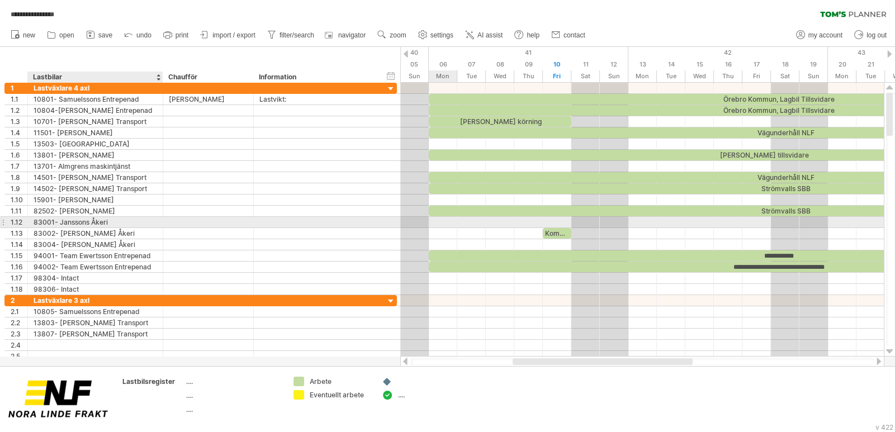
click at [252, 221] on div at bounding box center [252, 222] width 6 height 11
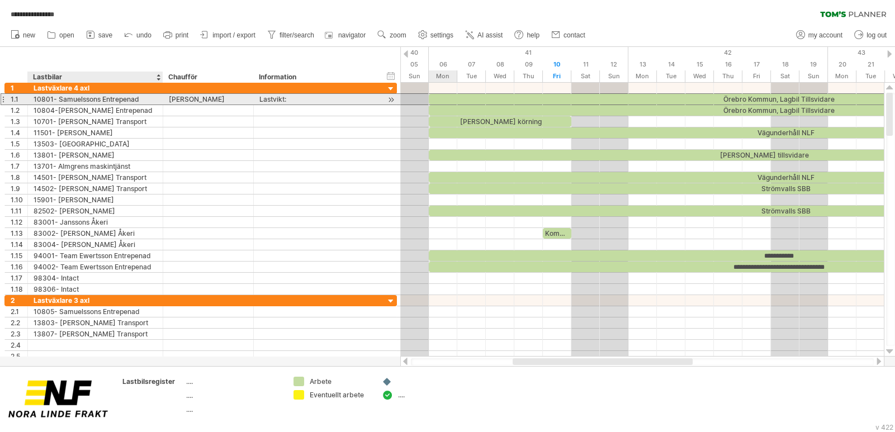
click at [51, 99] on div "10801- Samuelssons Entrepenad" at bounding box center [96, 99] width 124 height 11
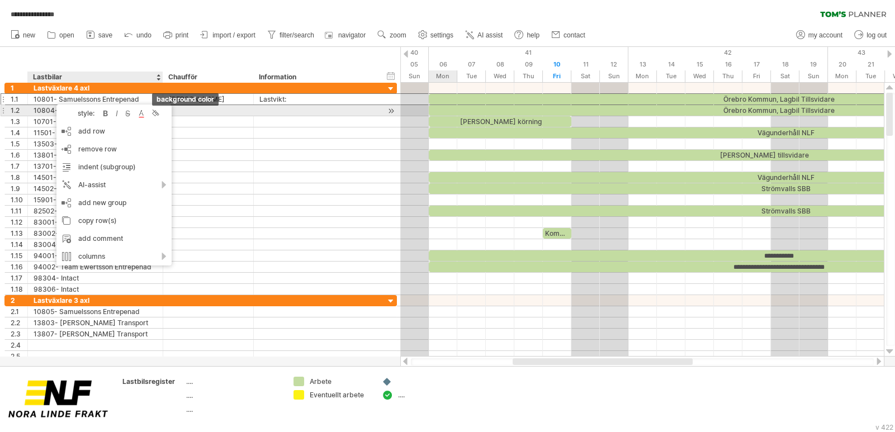
click at [157, 115] on div at bounding box center [154, 113] width 11 height 11
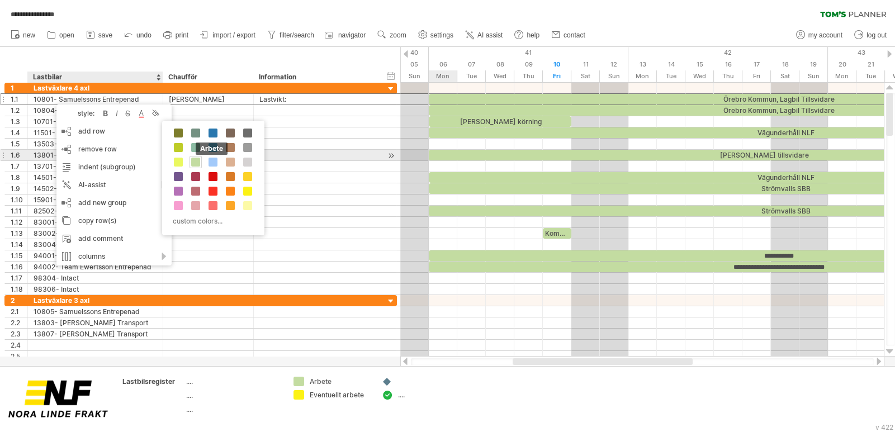
click at [196, 161] on span at bounding box center [195, 162] width 9 height 9
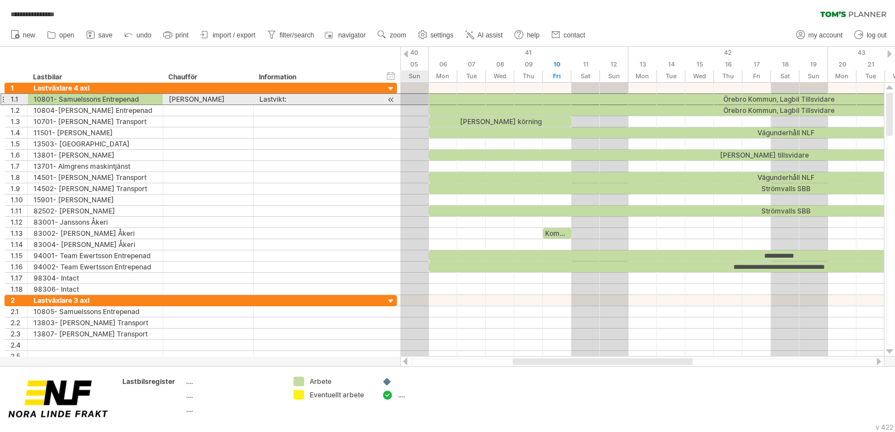
click at [2, 98] on div at bounding box center [3, 99] width 4 height 12
click at [149, 97] on div "10801- Samuelssons Entrepenad" at bounding box center [96, 99] width 124 height 11
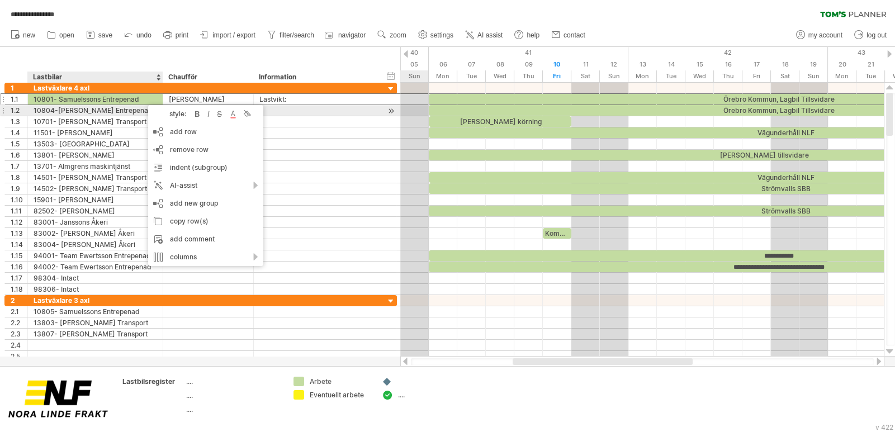
click at [246, 112] on div at bounding box center [246, 114] width 11 height 11
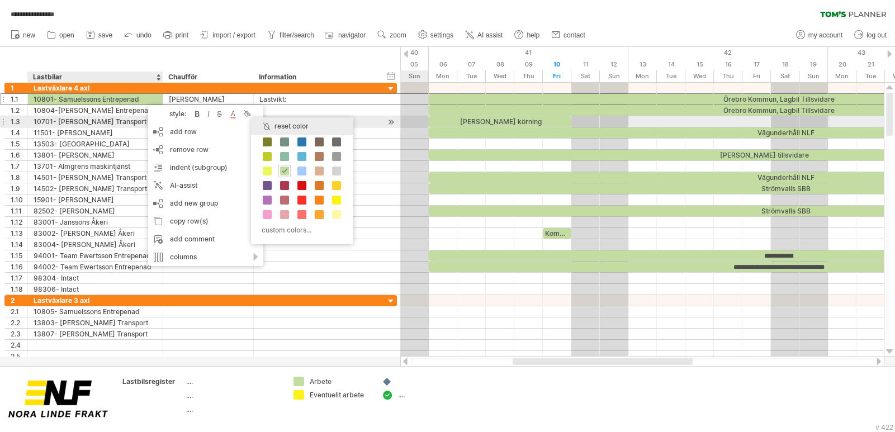
click at [286, 124] on div "reset color" at bounding box center [302, 126] width 102 height 18
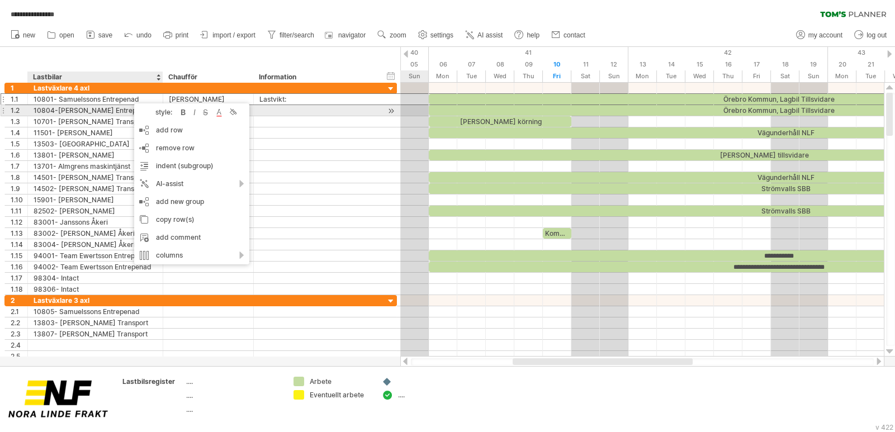
click at [280, 112] on div at bounding box center [317, 110] width 114 height 11
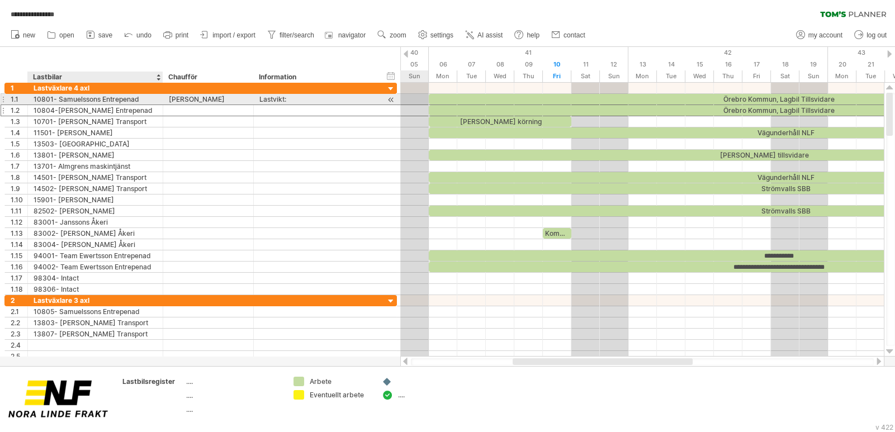
click at [122, 98] on div "10801- Samuelssons Entrepenad" at bounding box center [96, 99] width 124 height 11
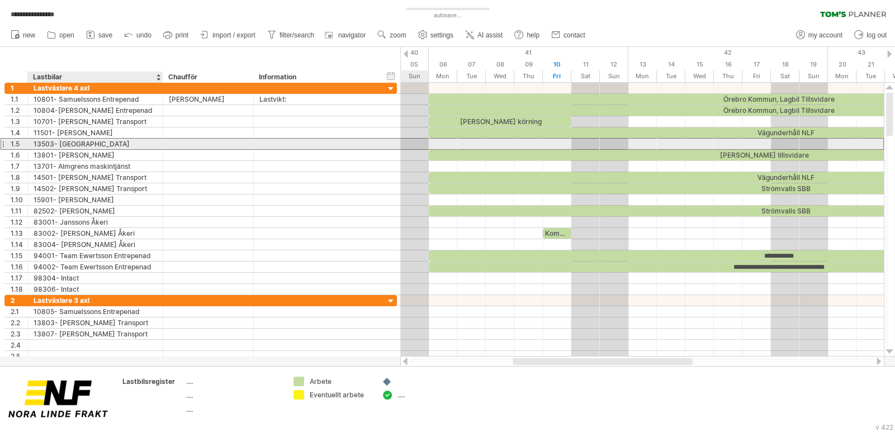
click at [322, 139] on div at bounding box center [317, 144] width 114 height 11
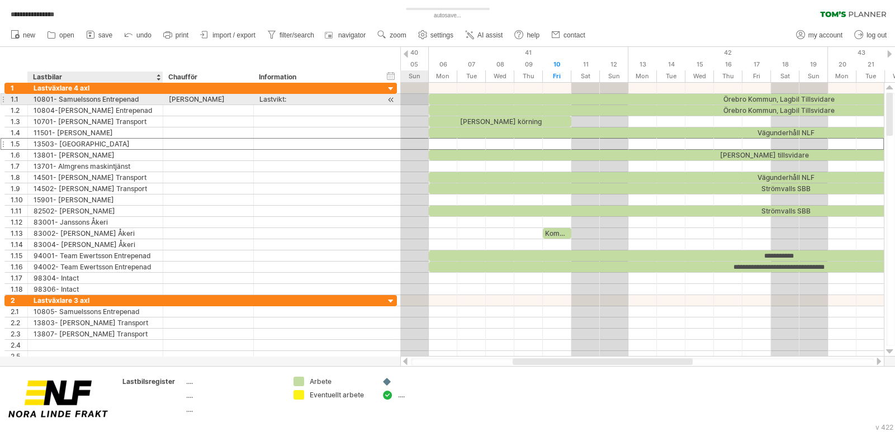
click at [117, 99] on div "10801- Samuelssons Entrepenad" at bounding box center [96, 99] width 124 height 11
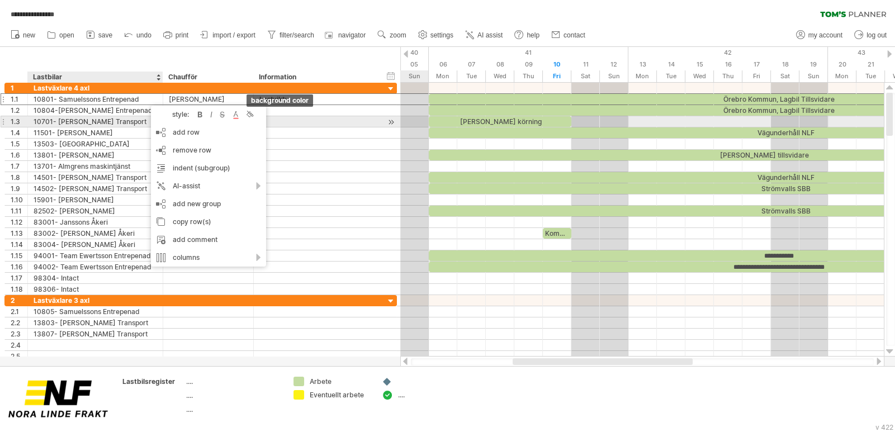
click at [253, 119] on div at bounding box center [249, 114] width 11 height 11
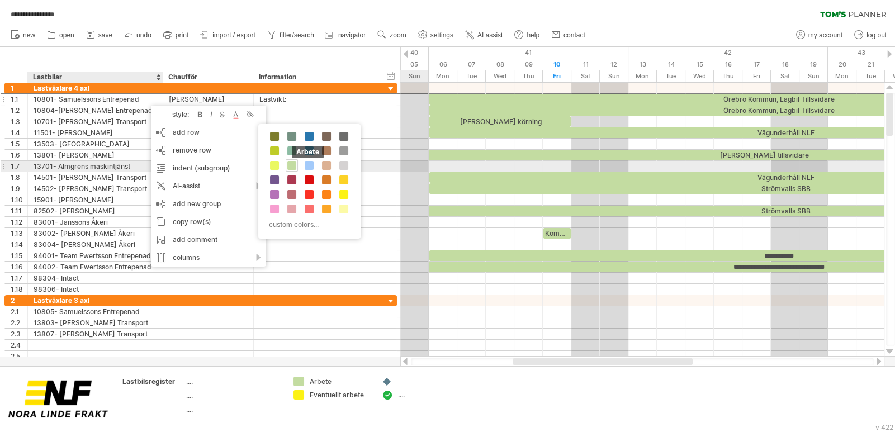
click at [293, 164] on span at bounding box center [291, 165] width 9 height 9
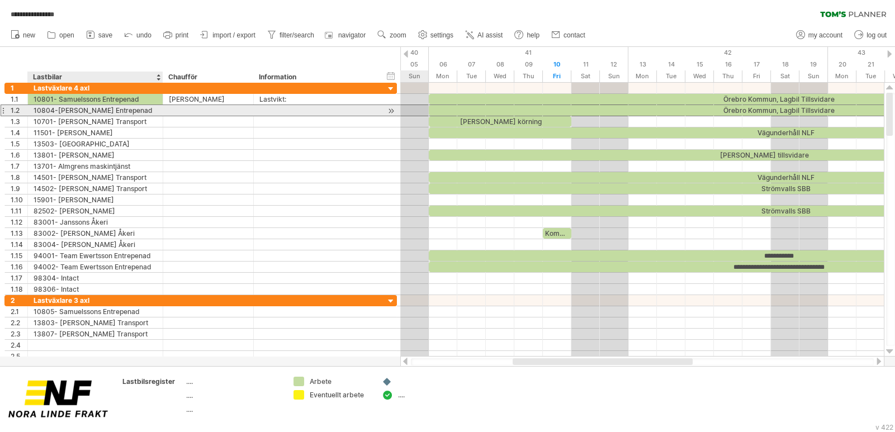
click at [144, 112] on div "10804-[PERSON_NAME] Entrepenad" at bounding box center [96, 110] width 124 height 11
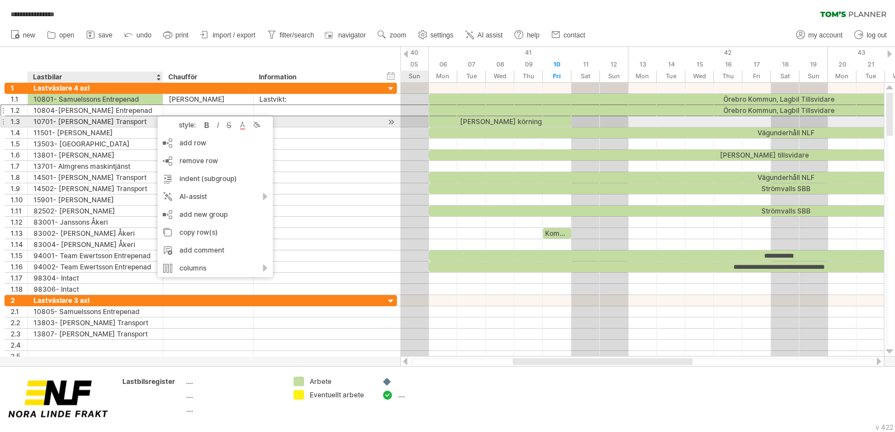
click at [259, 124] on div at bounding box center [256, 125] width 11 height 11
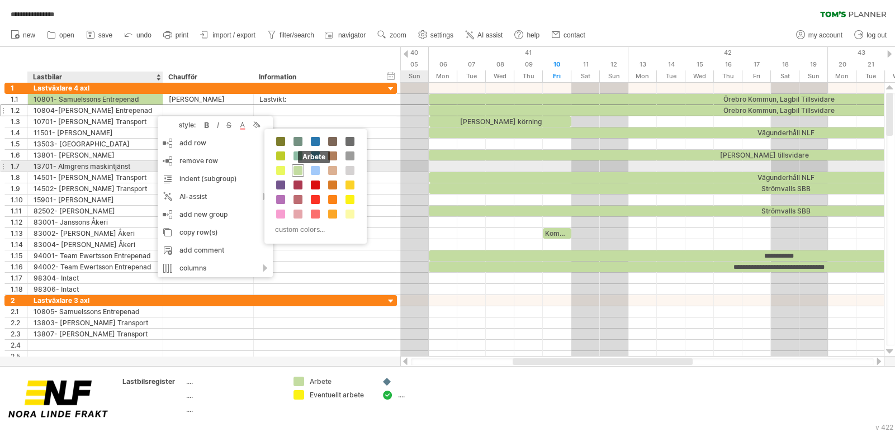
click at [300, 169] on span at bounding box center [298, 170] width 9 height 9
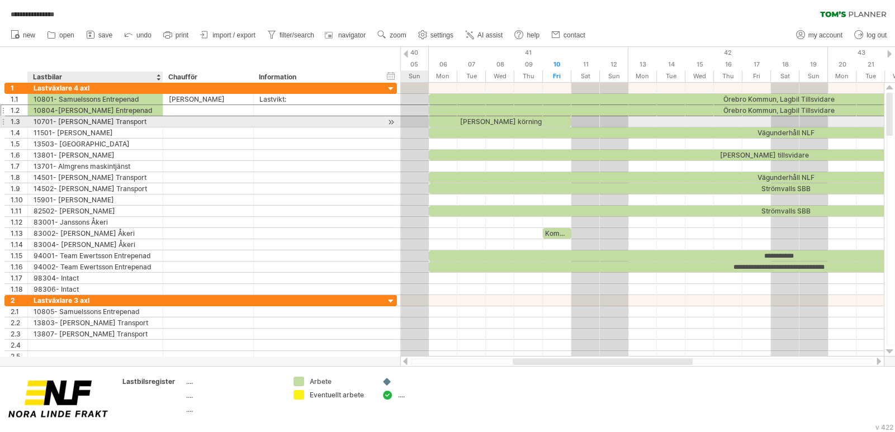
click at [157, 122] on div "**********" at bounding box center [95, 121] width 135 height 11
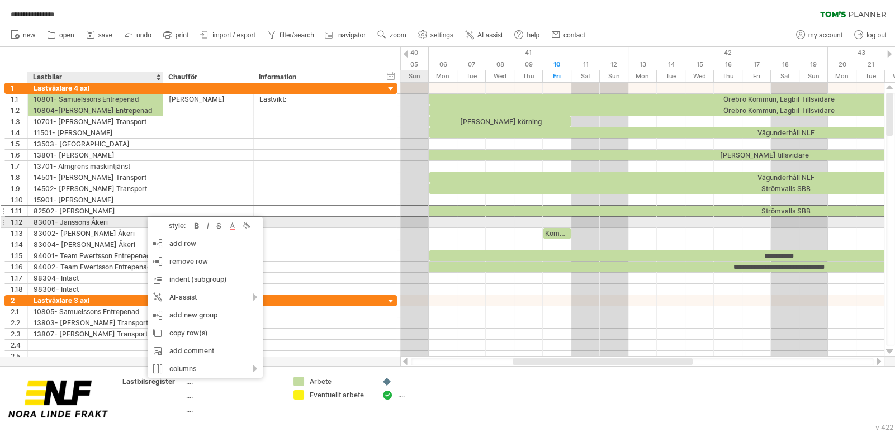
click at [249, 228] on div at bounding box center [246, 225] width 11 height 11
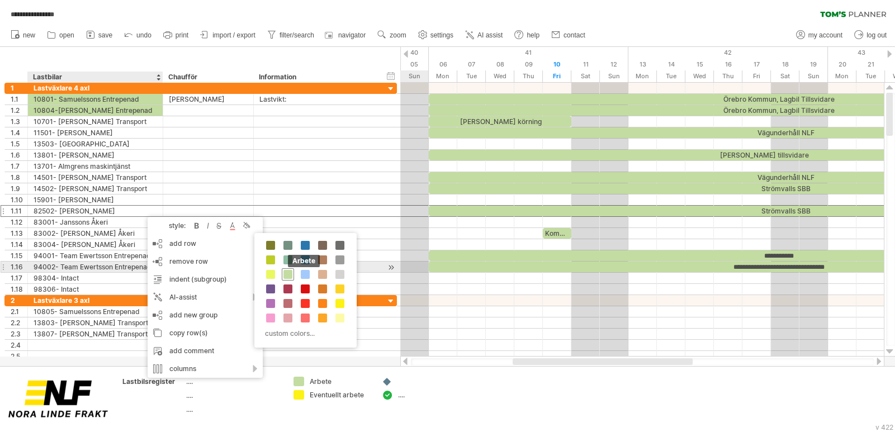
click at [288, 274] on span at bounding box center [288, 274] width 9 height 9
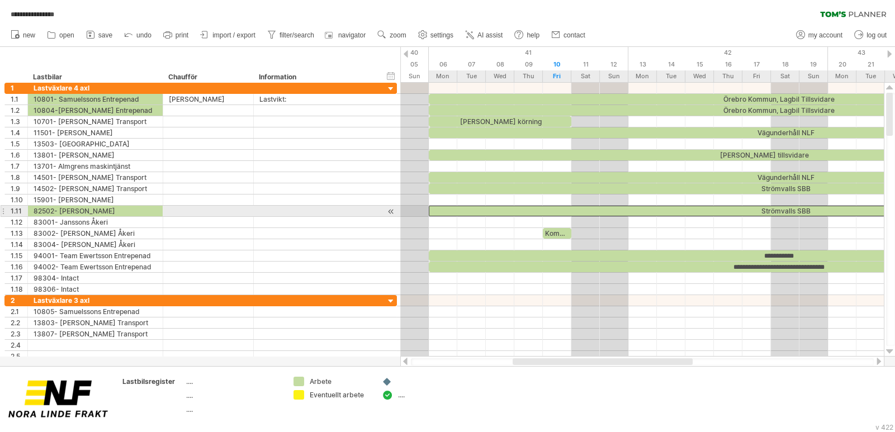
click at [634, 215] on div "Strömvalls SBB" at bounding box center [785, 211] width 713 height 11
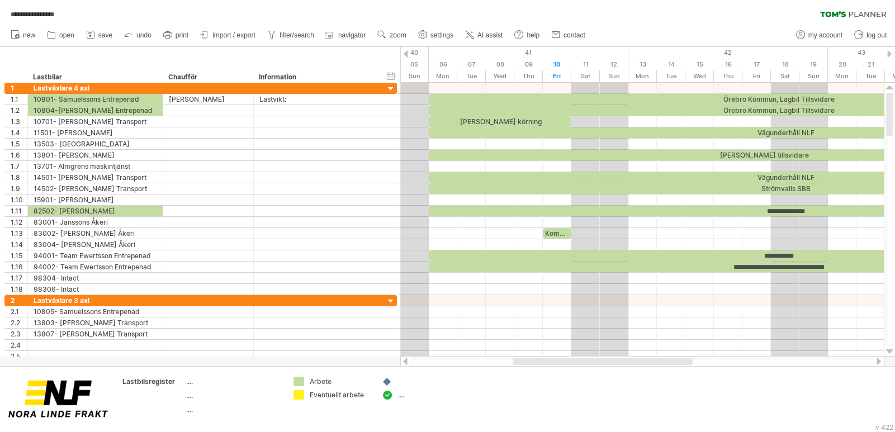
click at [823, 40] on link "my account" at bounding box center [820, 35] width 53 height 15
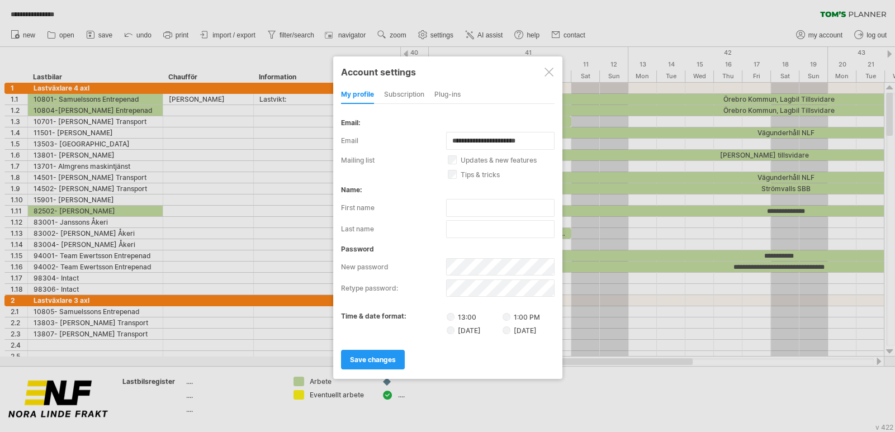
click at [413, 97] on div "subscription" at bounding box center [404, 95] width 40 height 18
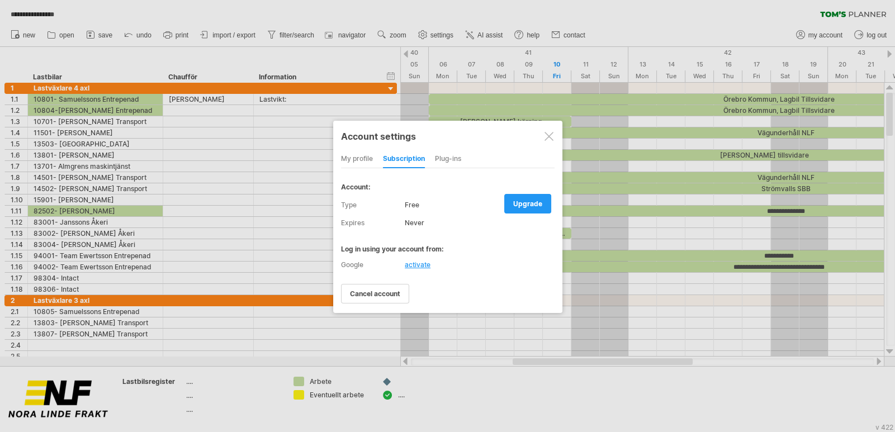
click at [520, 197] on link "upgrade" at bounding box center [527, 204] width 47 height 20
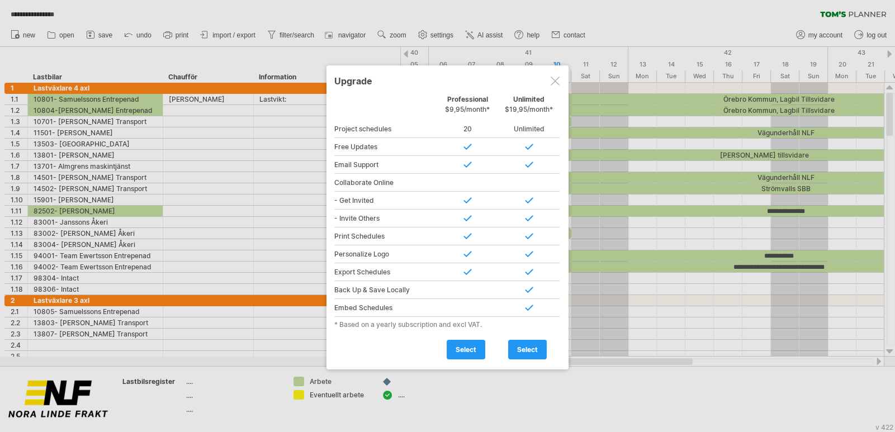
click at [557, 79] on div at bounding box center [555, 81] width 9 height 9
